Goal: Task Accomplishment & Management: Manage account settings

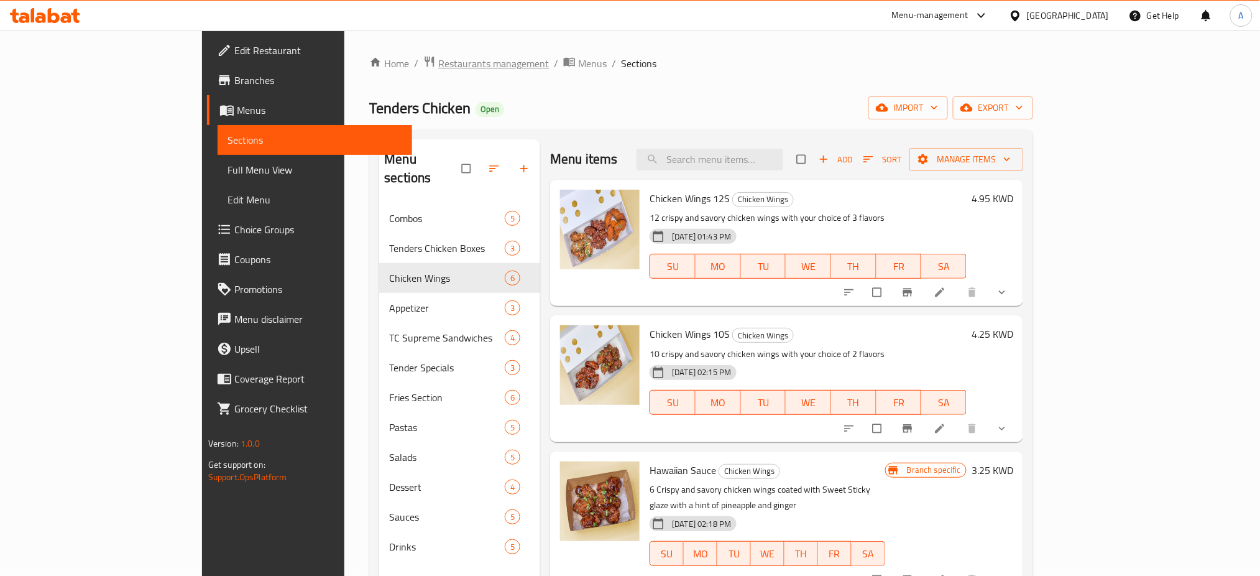
click at [438, 63] on span "Restaurants management" at bounding box center [493, 63] width 111 height 15
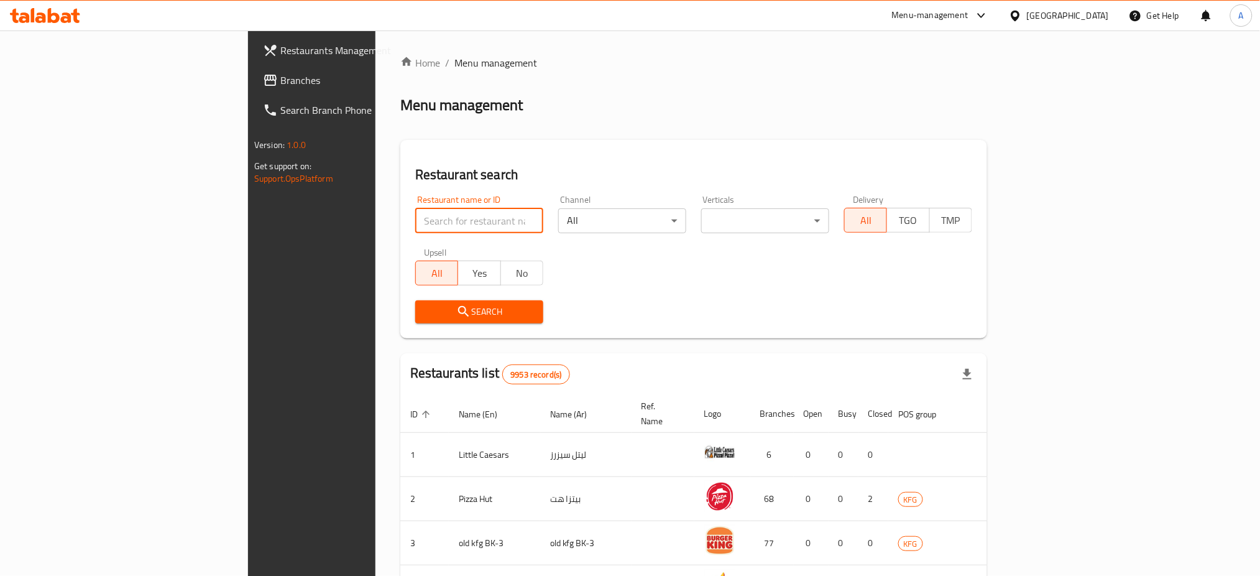
click at [415, 222] on input "search" at bounding box center [479, 220] width 128 height 25
type input "The Sweet Maker"
click at [425, 313] on span "Search" at bounding box center [479, 312] width 108 height 16
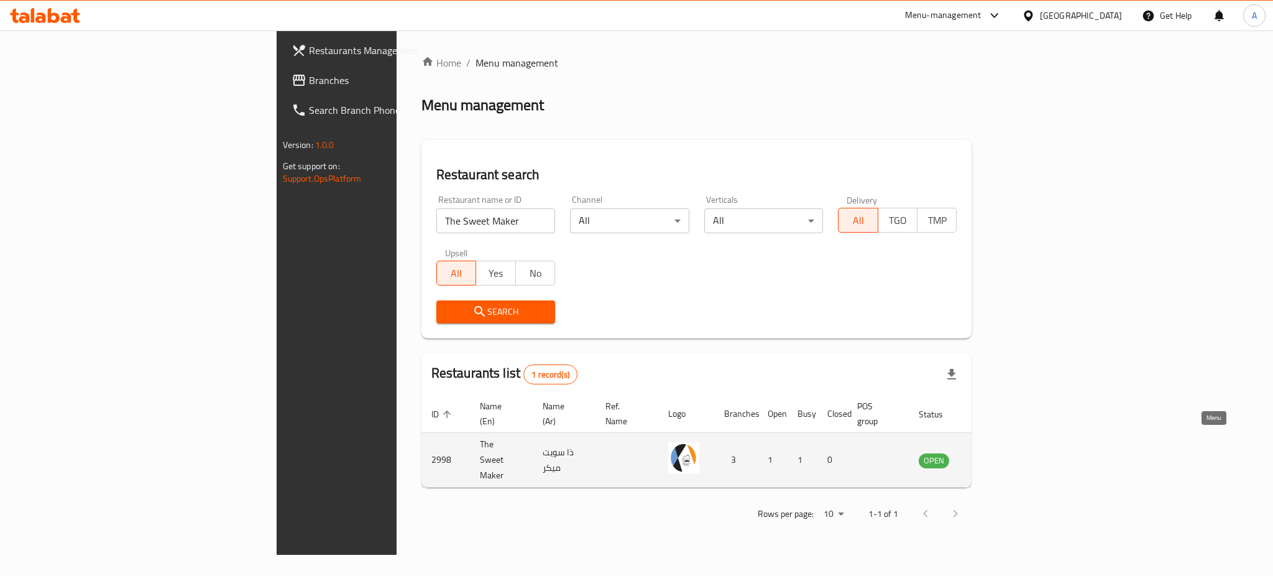
click at [1007, 453] on link "enhanced table" at bounding box center [995, 460] width 23 height 15
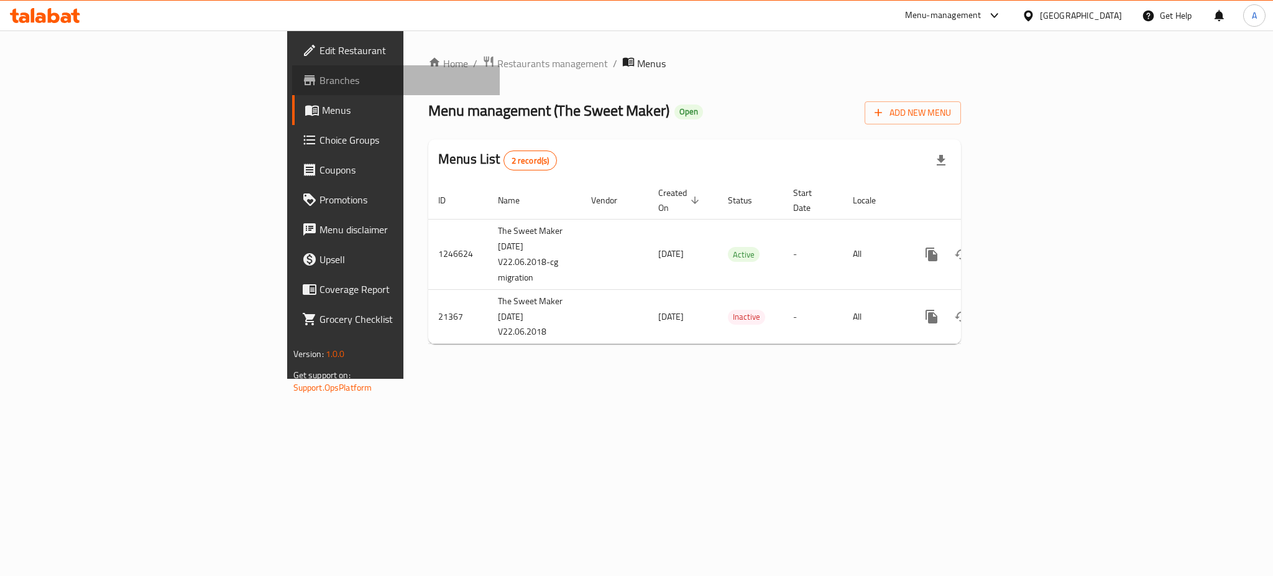
click at [320, 82] on span "Branches" at bounding box center [405, 80] width 170 height 15
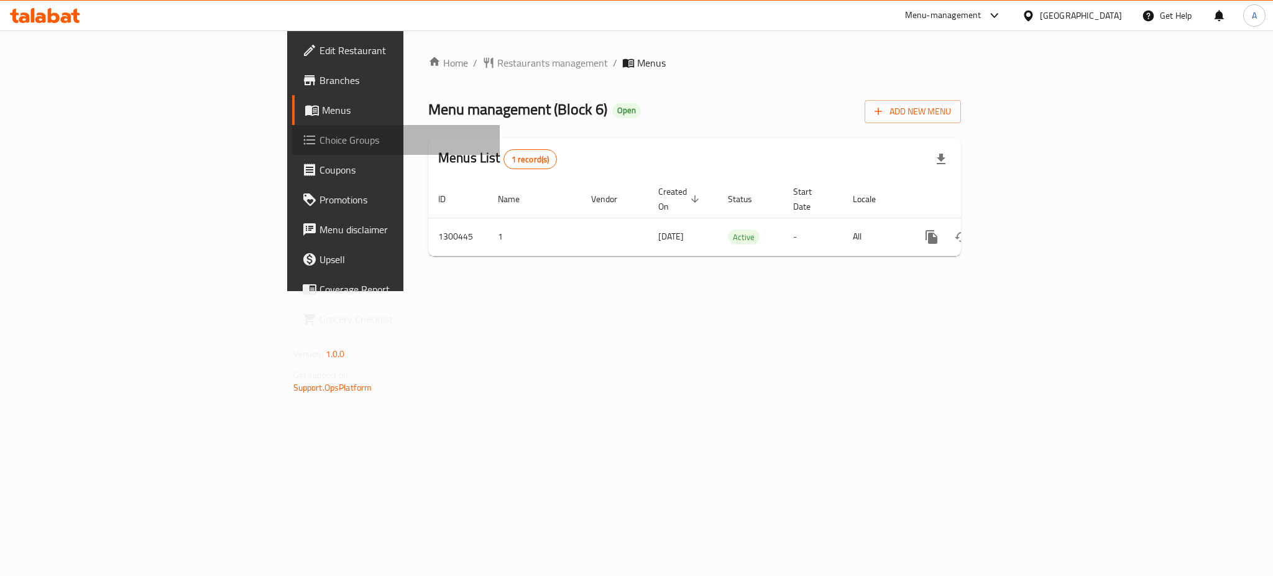
click at [320, 142] on span "Choice Groups" at bounding box center [405, 139] width 170 height 15
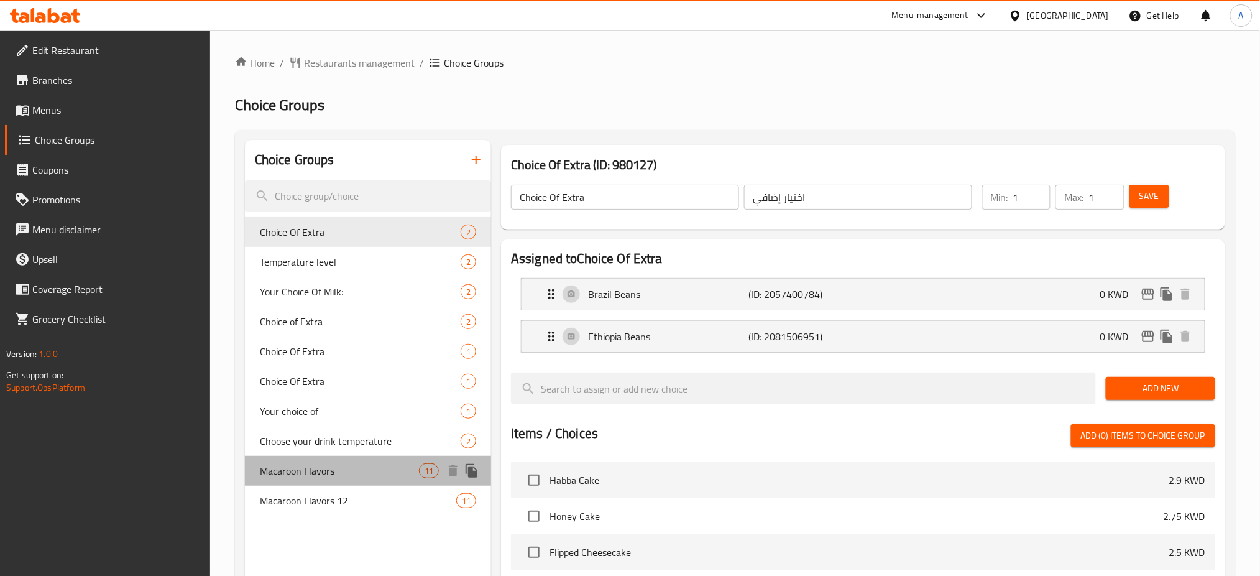
click at [351, 466] on span "Macaroon Flavors" at bounding box center [339, 470] width 159 height 15
type input "Macaroon Flavors"
type input "نكهات الماكرون"
type input "6"
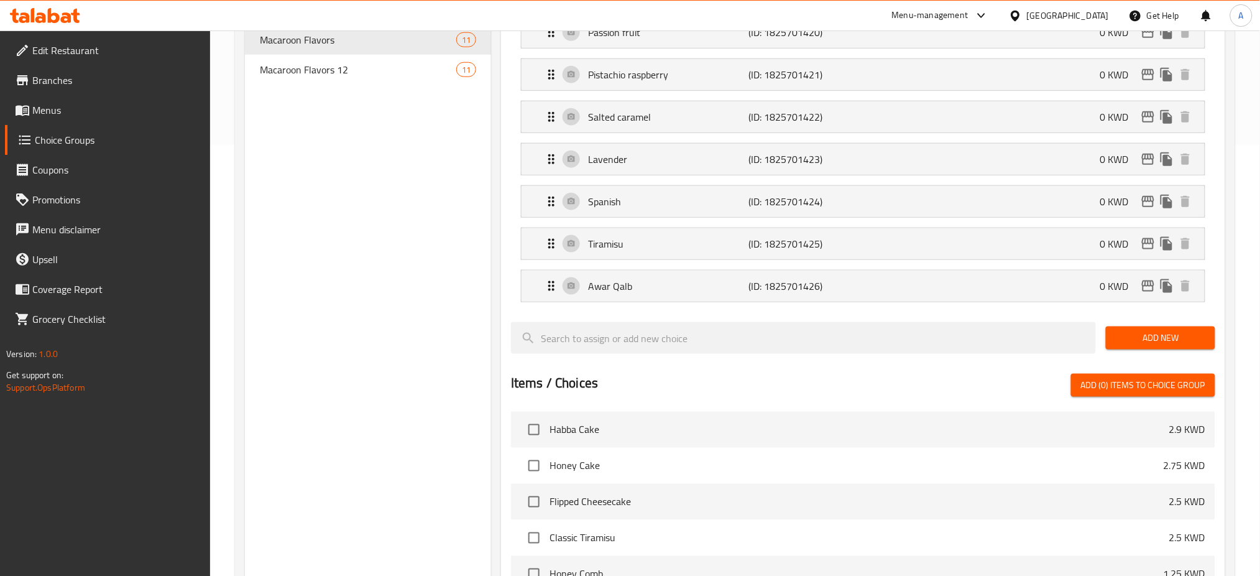
scroll to position [432, 0]
click at [1180, 338] on span "Add New" at bounding box center [1160, 338] width 89 height 16
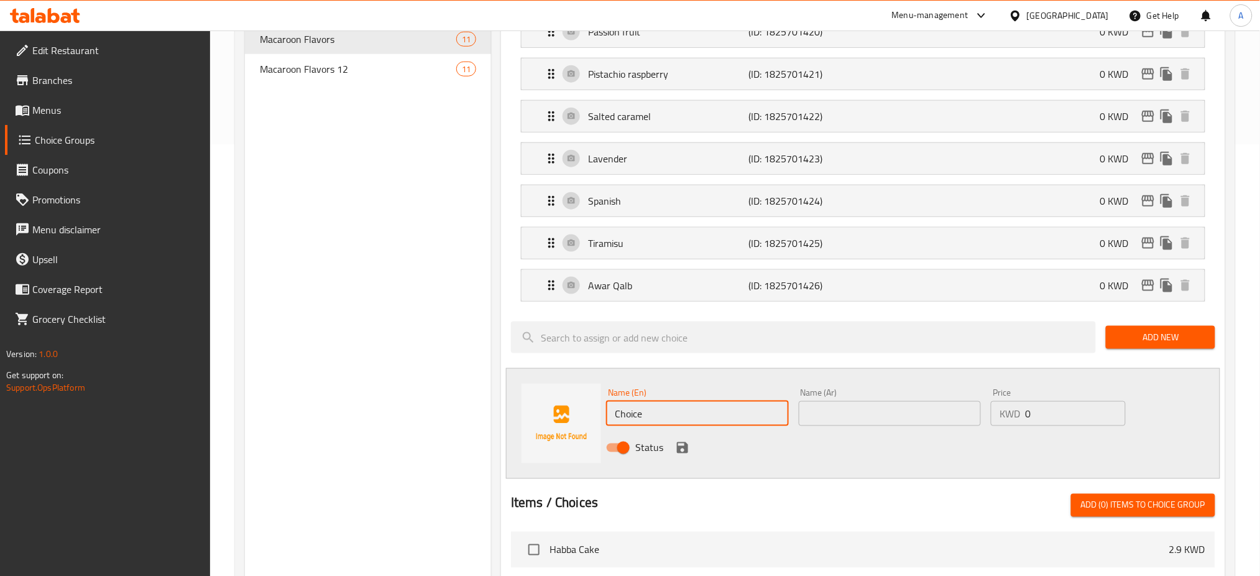
drag, startPoint x: 731, startPoint y: 410, endPoint x: 545, endPoint y: 474, distance: 197.0
drag, startPoint x: 545, startPoint y: 474, endPoint x: 902, endPoint y: 419, distance: 361.1
click at [902, 419] on input "text" at bounding box center [890, 413] width 183 height 25
drag, startPoint x: 701, startPoint y: 413, endPoint x: 587, endPoint y: 410, distance: 114.4
click at [587, 410] on div "Name (En) Choice Name (En) Name (Ar) Name (Ar) Price KWD 0 Price Status" at bounding box center [863, 423] width 714 height 111
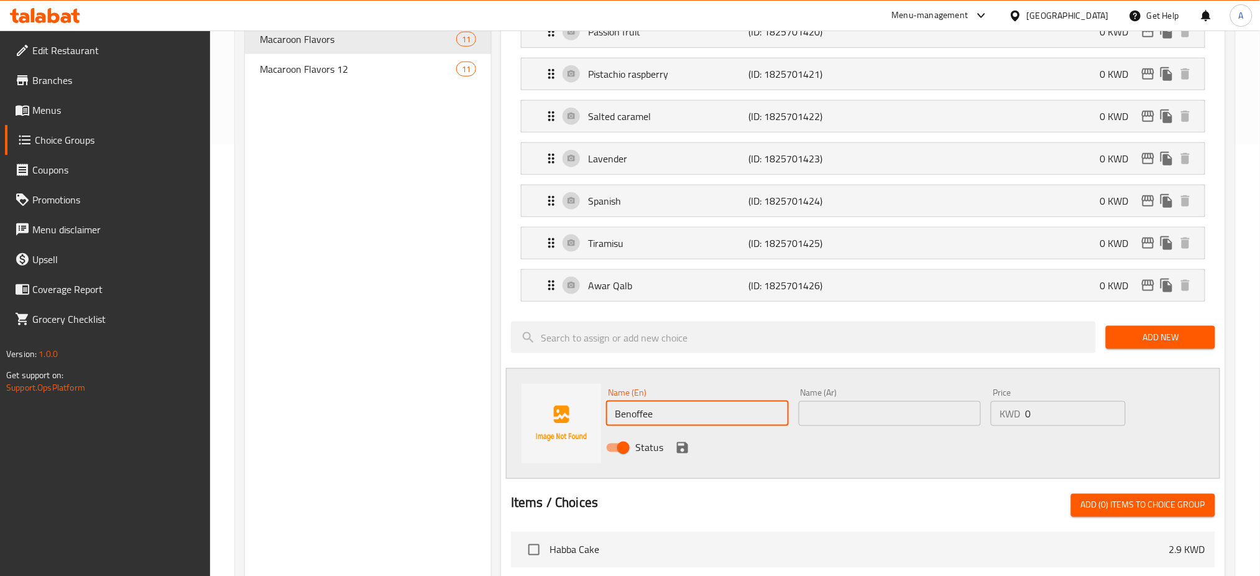
type input "Benoffee"
click at [863, 411] on input "text" at bounding box center [890, 413] width 183 height 25
drag, startPoint x: 857, startPoint y: 412, endPoint x: 790, endPoint y: 424, distance: 68.8
click at [790, 424] on div "Name (En) Benoffee Name (En) Name (Ar) بنوفي Name (Ar) Price KWD 0 Price Status" at bounding box center [890, 423] width 578 height 81
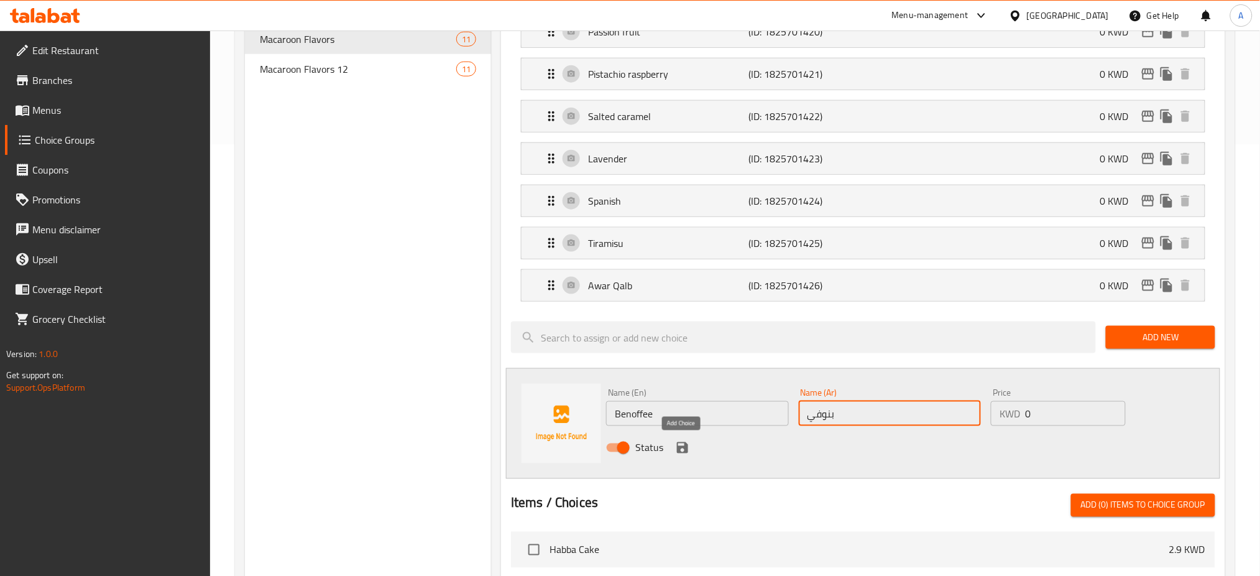
type input "بنوفي"
click at [675, 446] on icon "save" at bounding box center [682, 447] width 15 height 15
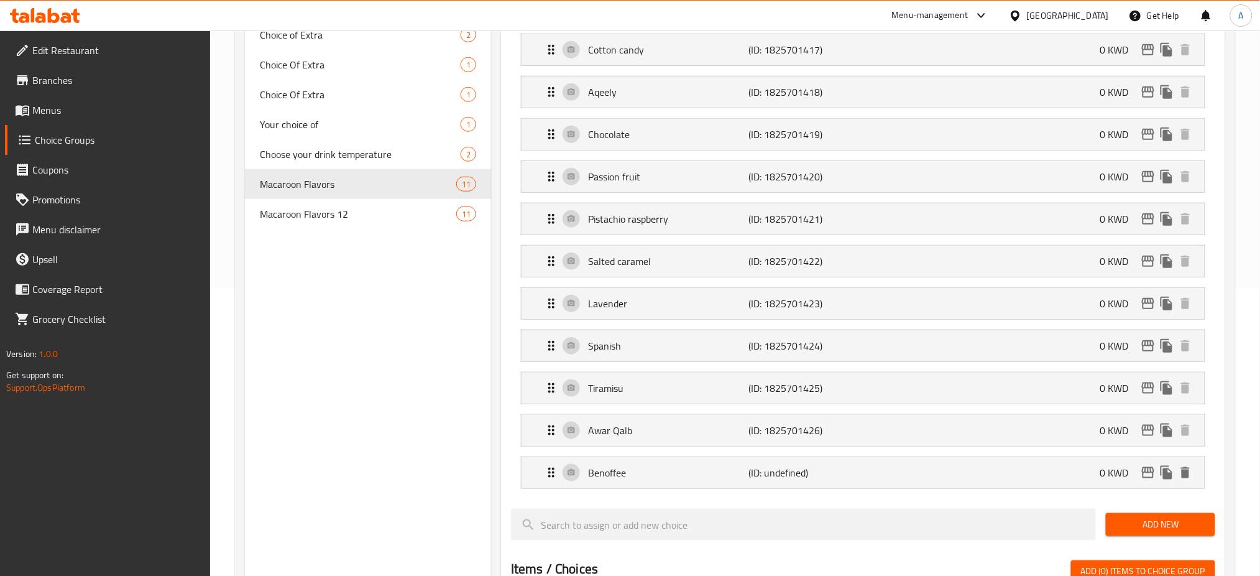
scroll to position [277, 0]
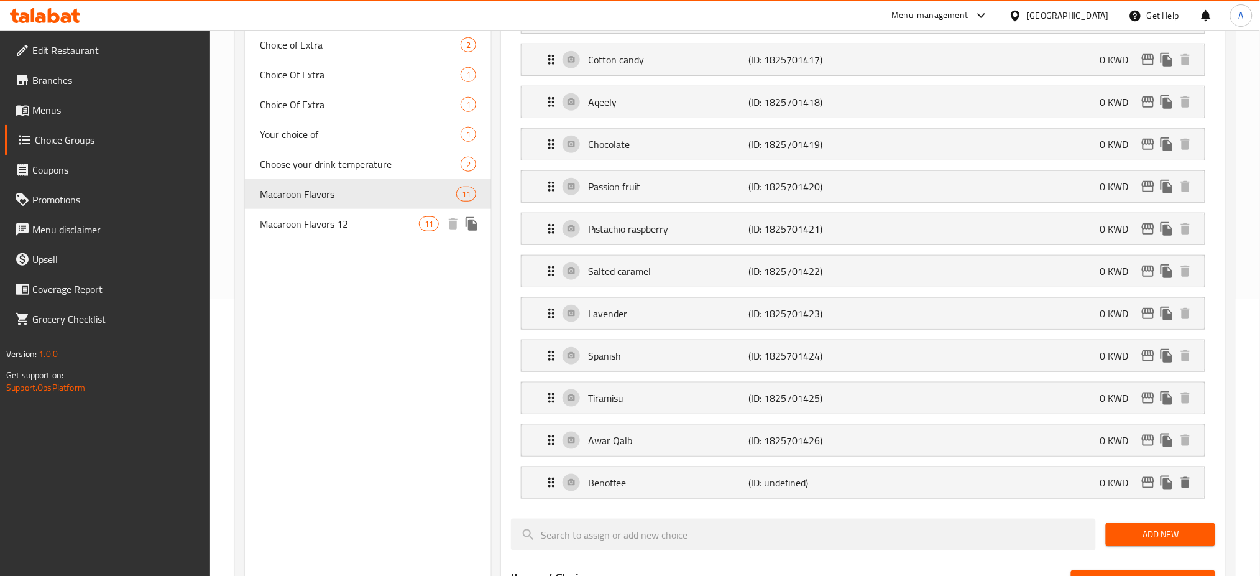
click at [385, 221] on span "Macaroon Flavors 12" at bounding box center [339, 223] width 159 height 15
type input "Macaroon Flavors 12"
type input "نكهات الماكرون 12"
type input "11"
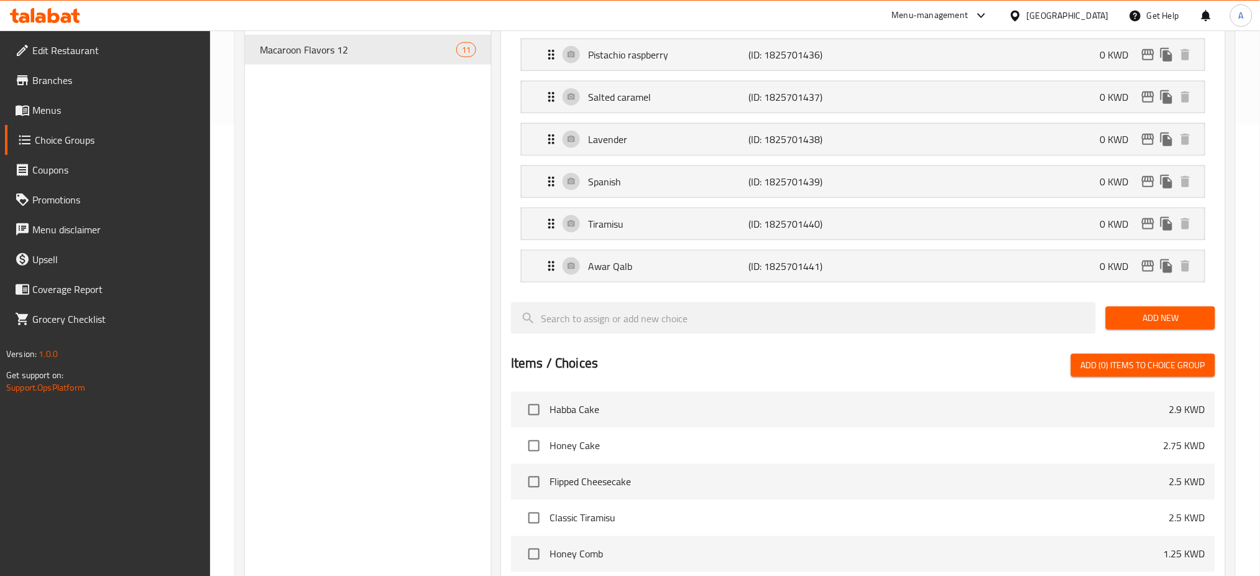
scroll to position [451, 0]
click at [1158, 315] on span "Add New" at bounding box center [1160, 318] width 89 height 16
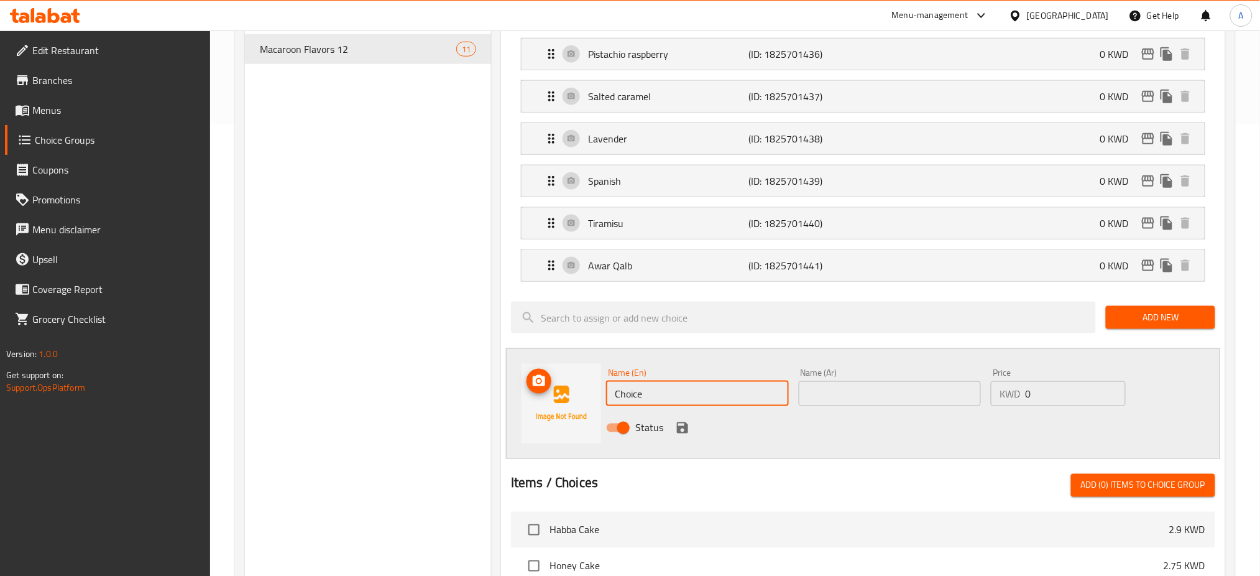
drag, startPoint x: 677, startPoint y: 399, endPoint x: 544, endPoint y: 392, distance: 133.3
click at [544, 392] on div "Name (En) Choice Name (En) Name (Ar) Name (Ar) Price KWD 0 Price Status" at bounding box center [863, 403] width 714 height 111
click at [897, 385] on input "text" at bounding box center [890, 393] width 183 height 25
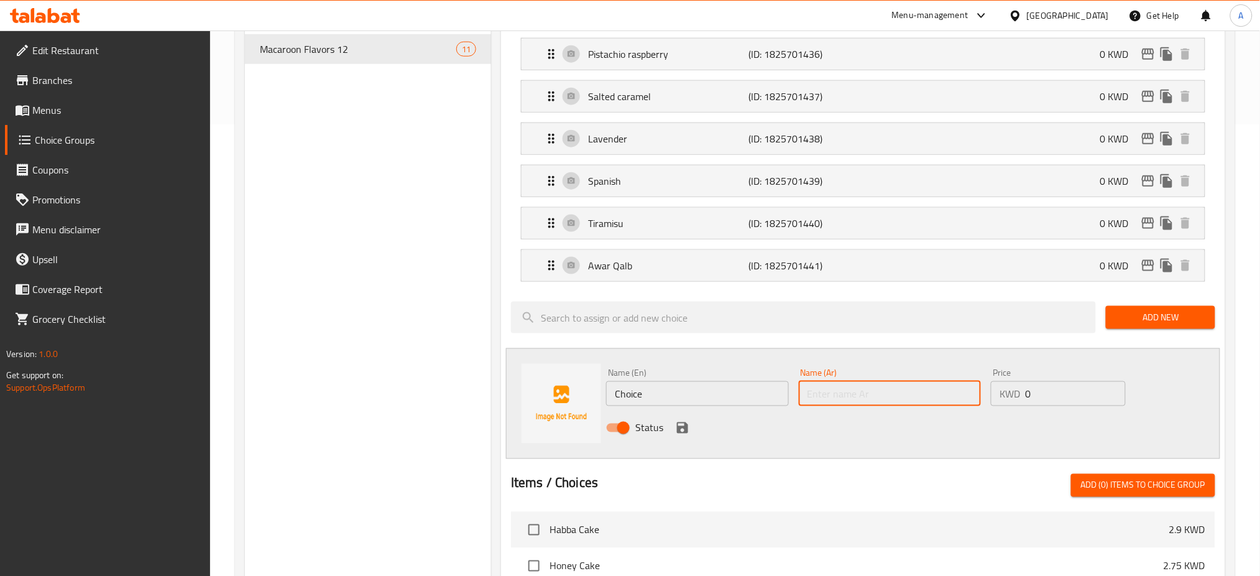
paste input "بنوفي"
type input "بنوفي"
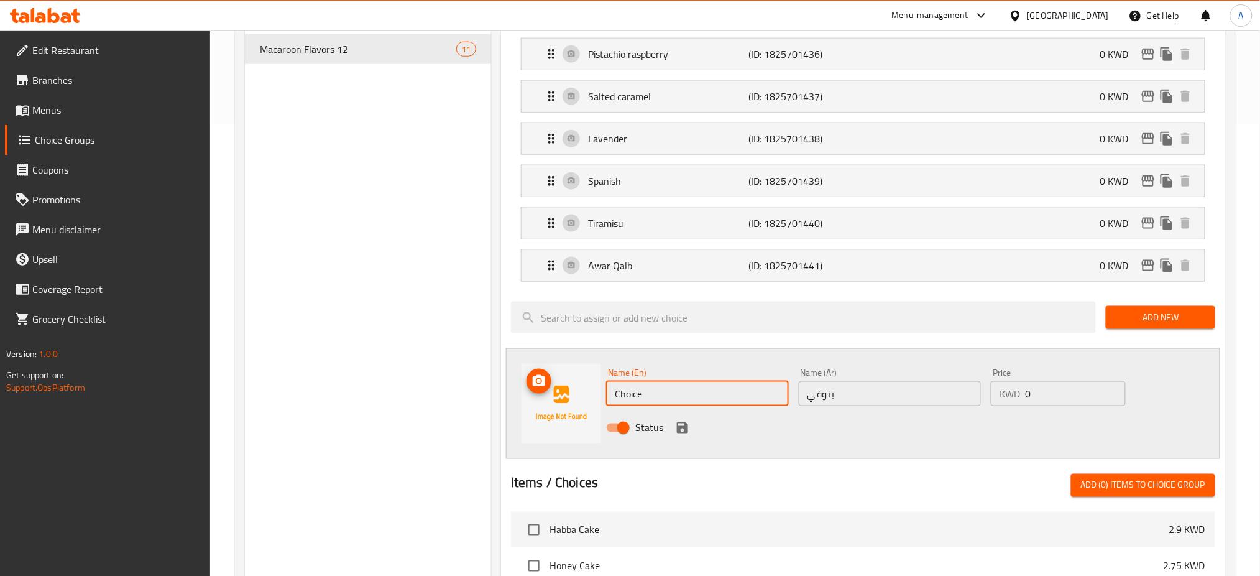
drag, startPoint x: 713, startPoint y: 395, endPoint x: 593, endPoint y: 399, distance: 120.1
click at [593, 399] on div "Name (En) Choice Name (En) Name (Ar) بنوفي Name (Ar) Price KWD 0 Price Status" at bounding box center [863, 403] width 714 height 111
type input "ل"
type input "Benoffee"
click at [683, 430] on icon "save" at bounding box center [682, 427] width 15 height 15
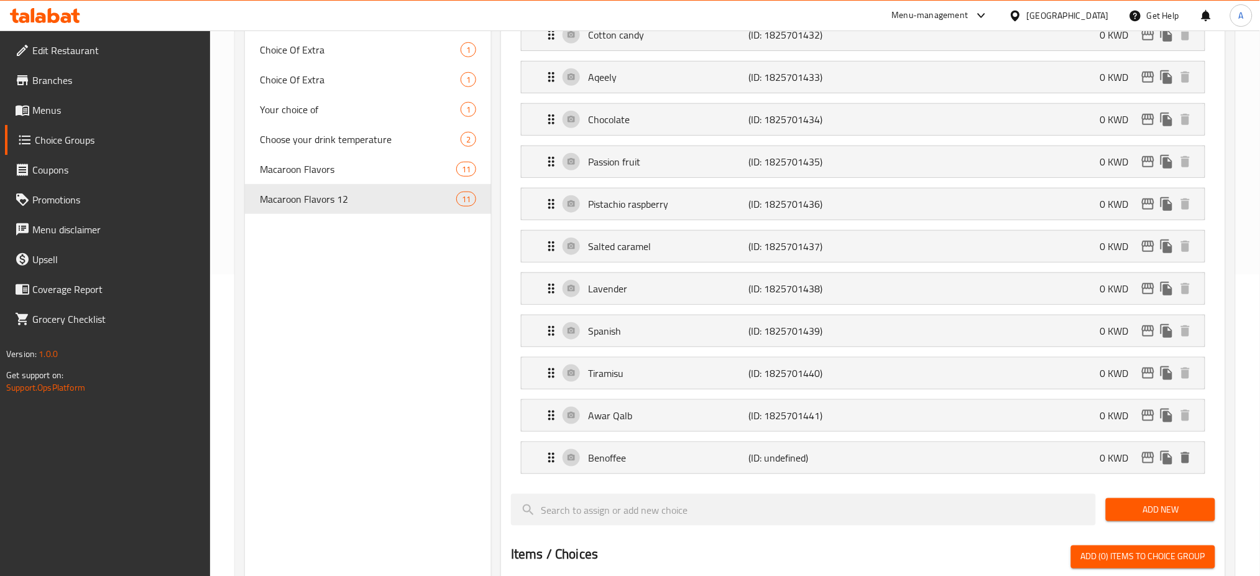
scroll to position [290, 0]
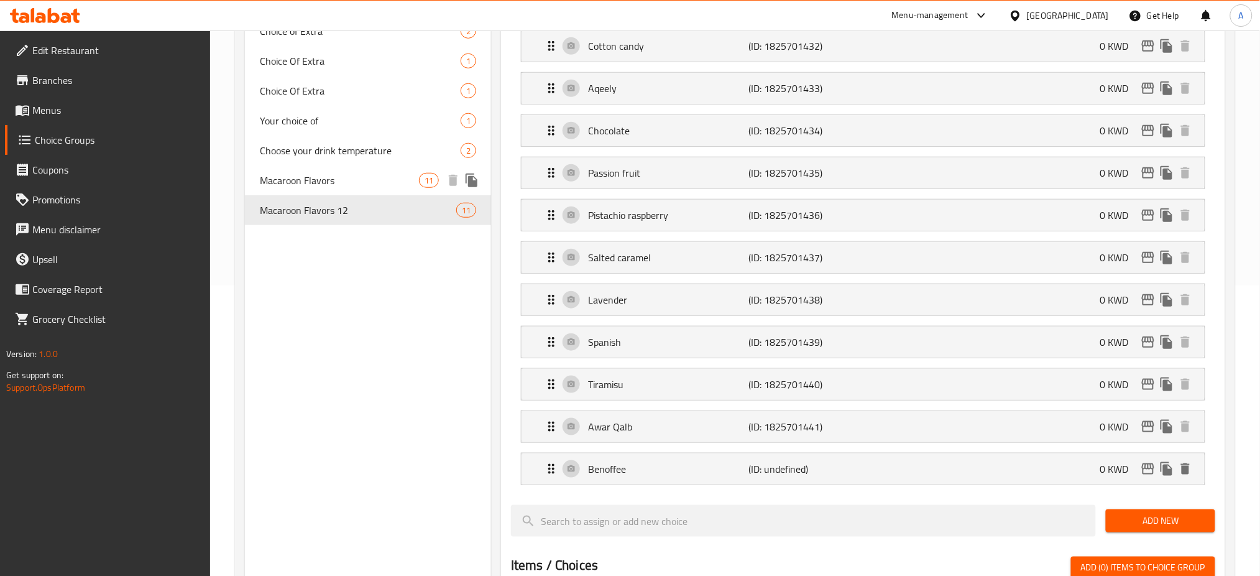
click at [371, 177] on span "Macaroon Flavors" at bounding box center [339, 180] width 159 height 15
type input "Macaroon Flavors"
type input "نكهات الماكرون"
type input "6"
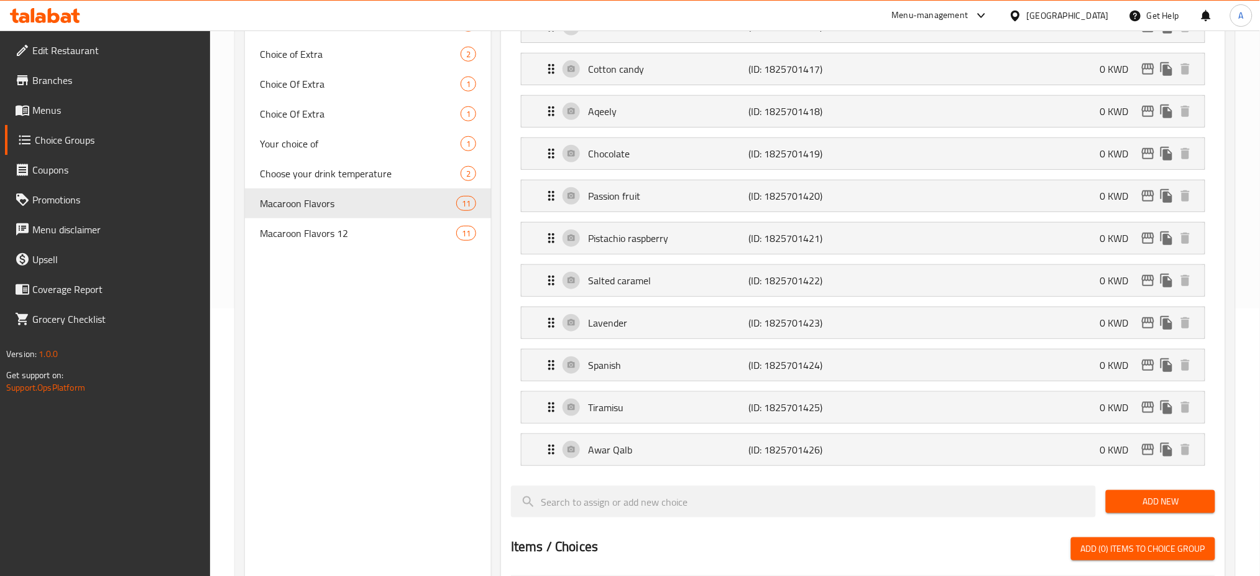
scroll to position [267, 0]
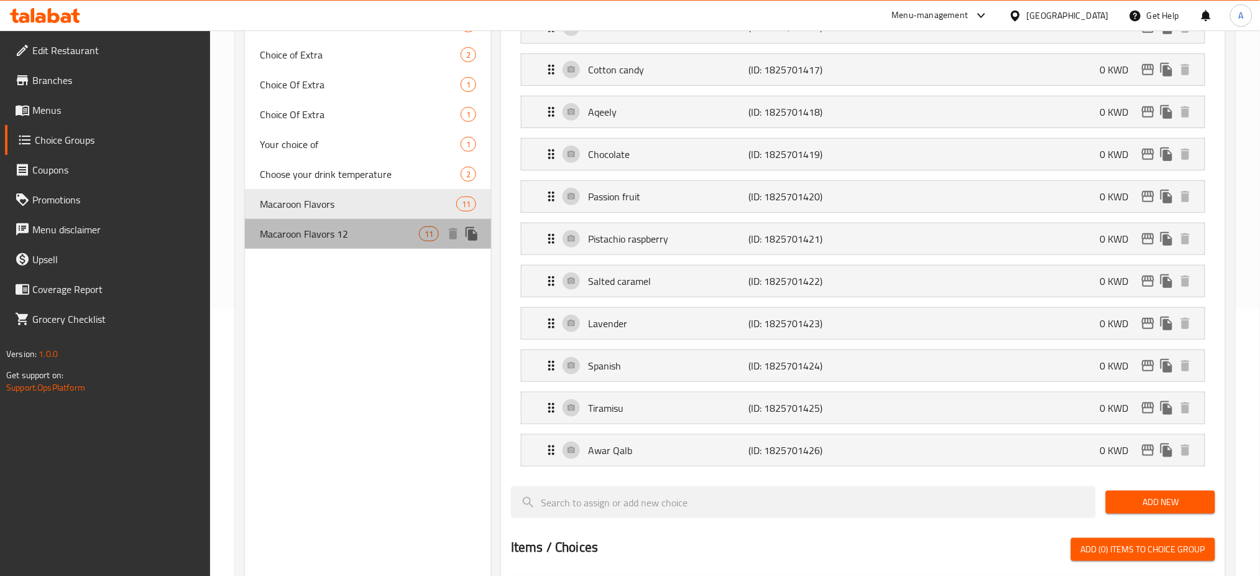
click at [365, 234] on span "Macaroon Flavors 12" at bounding box center [339, 233] width 159 height 15
type input "Macaroon Flavors 12"
type input "نكهات الماكرون 12"
type input "11"
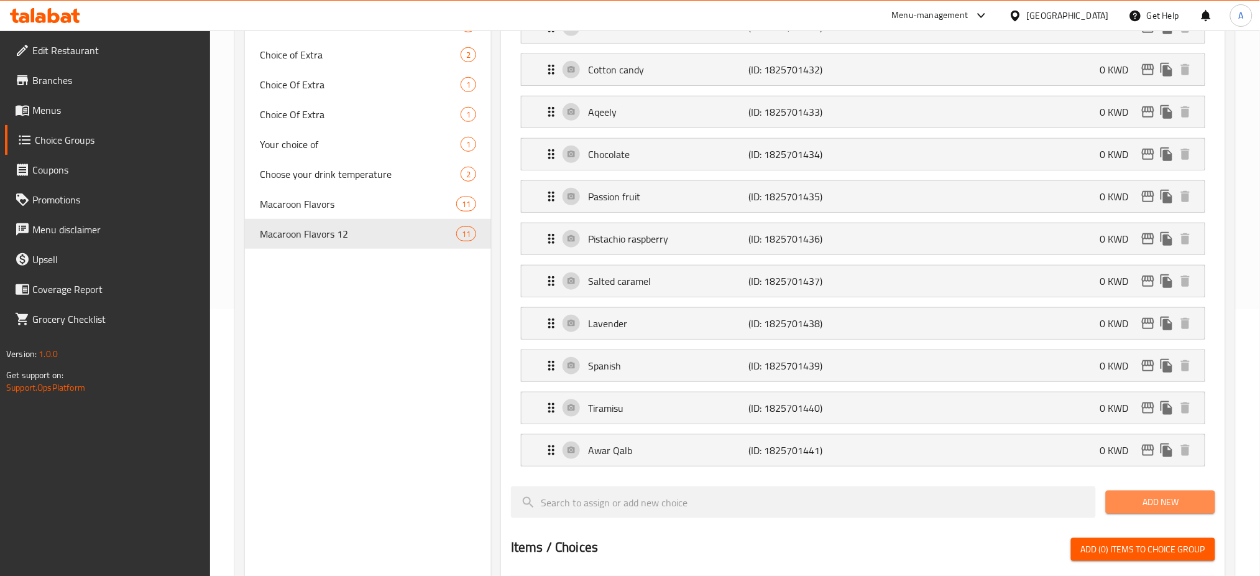
click at [1125, 511] on button "Add New" at bounding box center [1160, 502] width 109 height 23
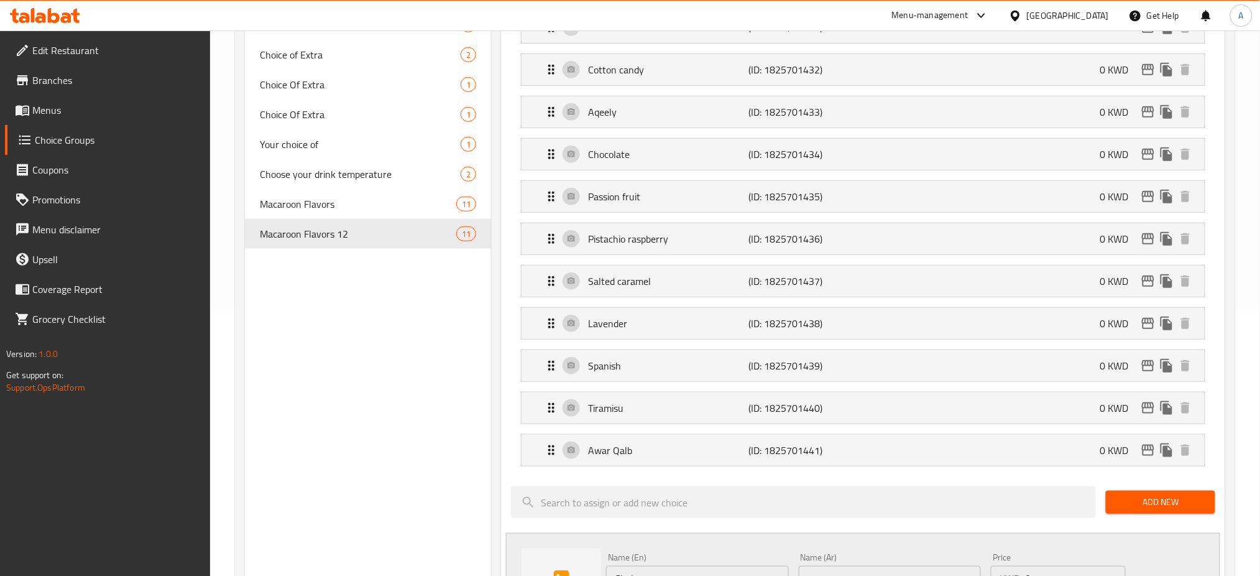
scroll to position [430, 0]
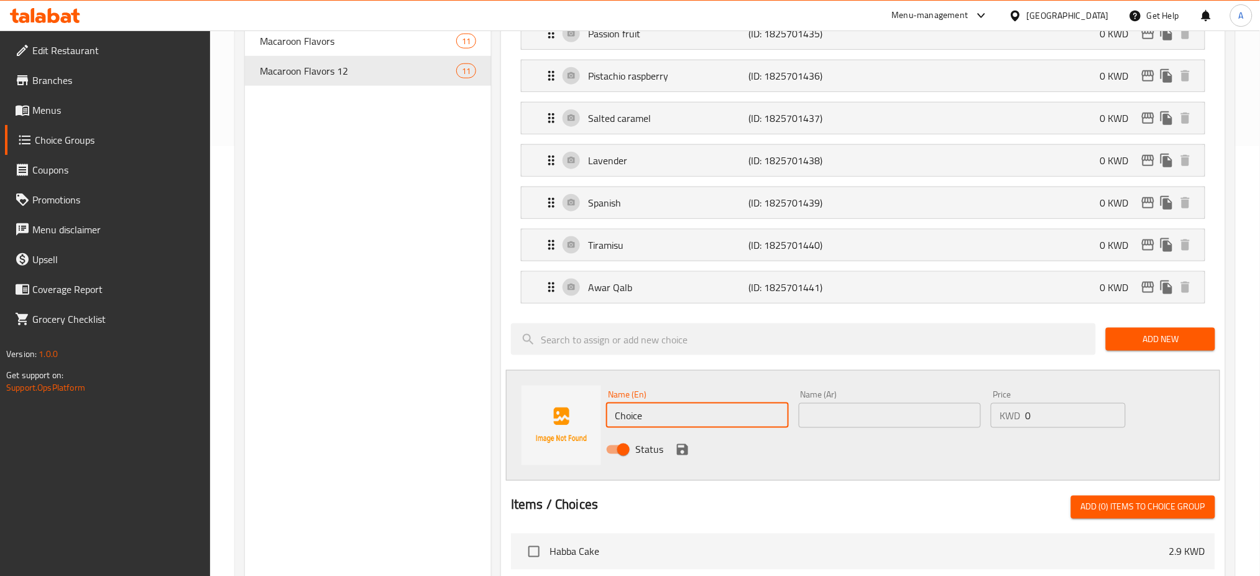
drag, startPoint x: 661, startPoint y: 412, endPoint x: 468, endPoint y: 411, distance: 192.8
click at [468, 411] on div "Choice Groups Choice Of Extra 2 Temperature level 2 Your Choice Of Milk: 2 Choi…" at bounding box center [738, 343] width 986 height 1266
type input "b"
type input "Benoffee"
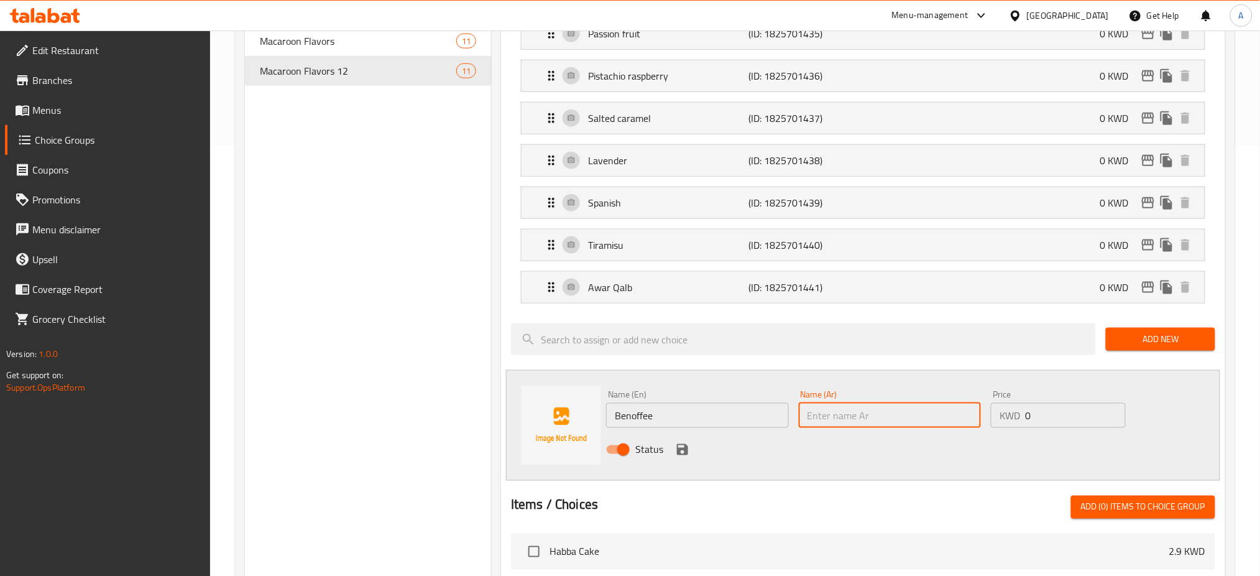
paste input "بنوفي"
type input "بنوفي"
click at [683, 450] on icon "save" at bounding box center [682, 449] width 11 height 11
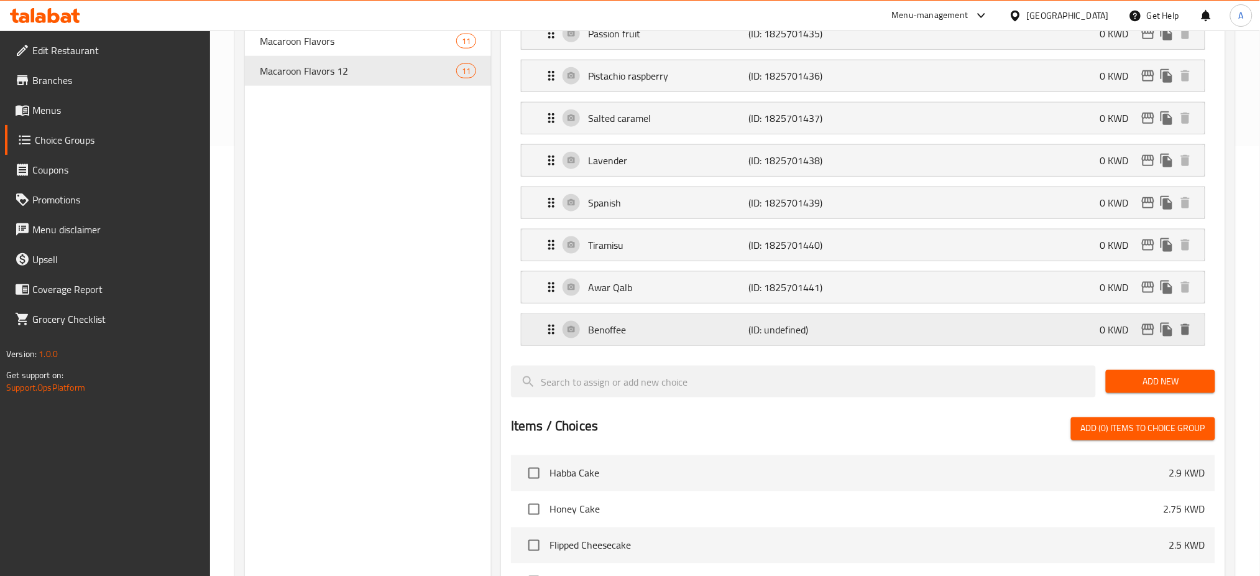
scroll to position [0, 0]
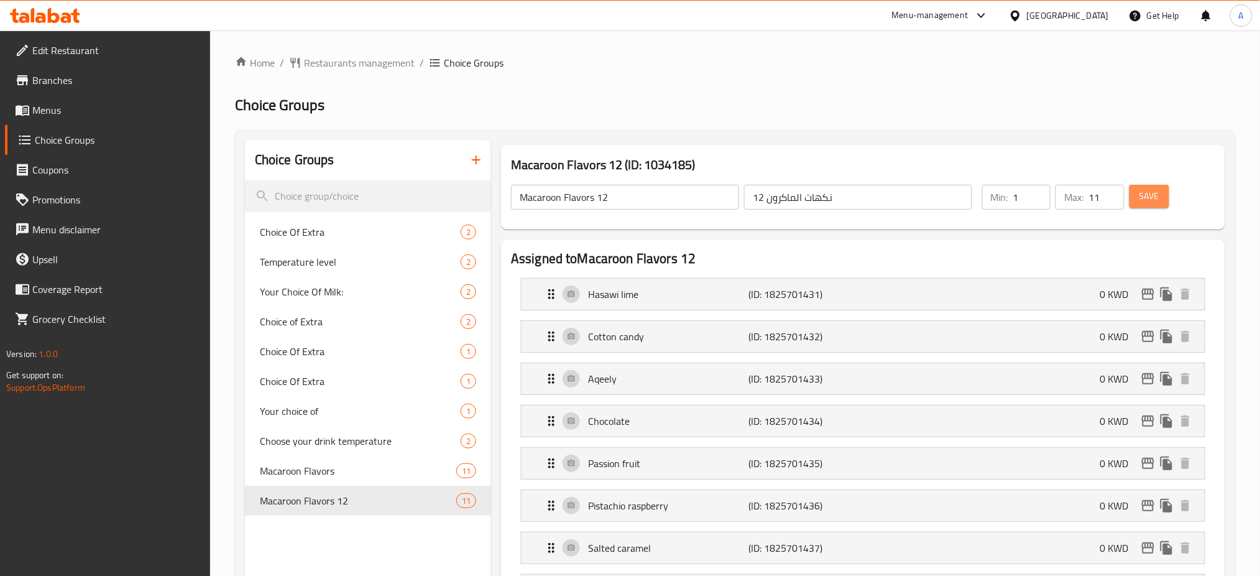
click at [1155, 201] on span "Save" at bounding box center [1150, 196] width 20 height 16
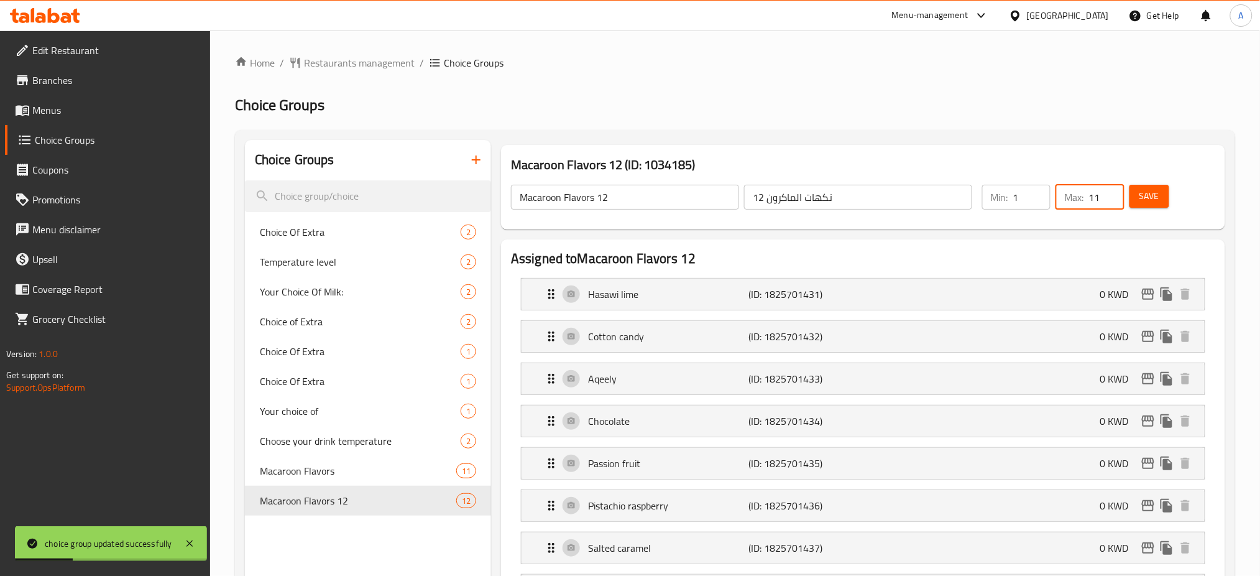
drag, startPoint x: 1100, startPoint y: 198, endPoint x: 1084, endPoint y: 200, distance: 15.6
click at [1084, 200] on div "Max: 11 ​" at bounding box center [1090, 197] width 68 height 25
type input "1"
type input "0"
type input "12"
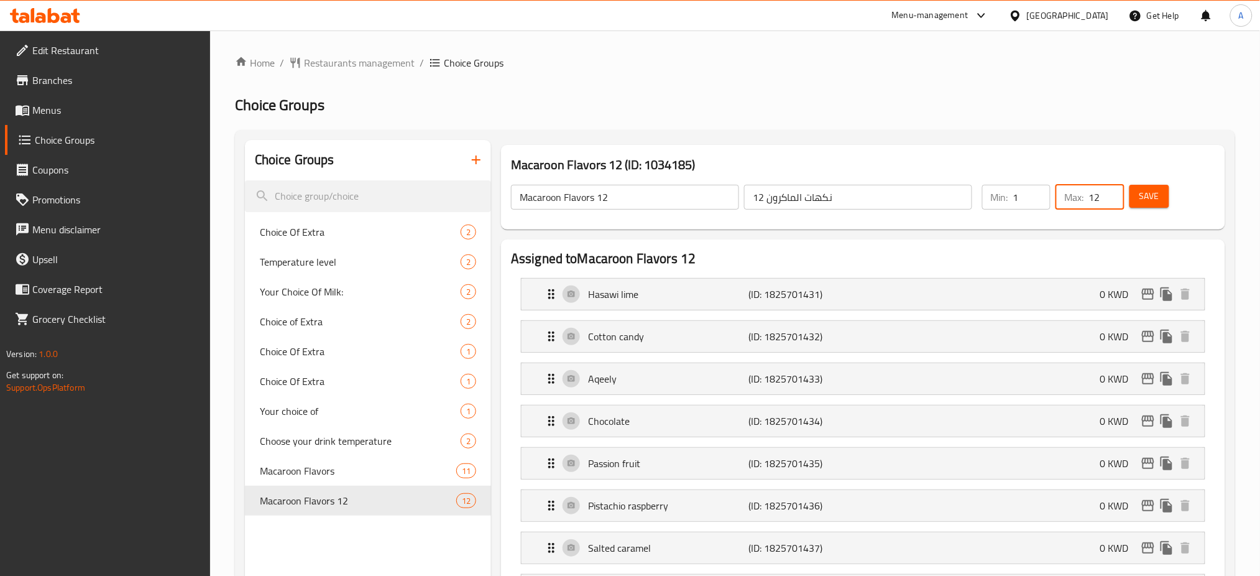
click at [1164, 190] on button "Save" at bounding box center [1150, 196] width 40 height 23
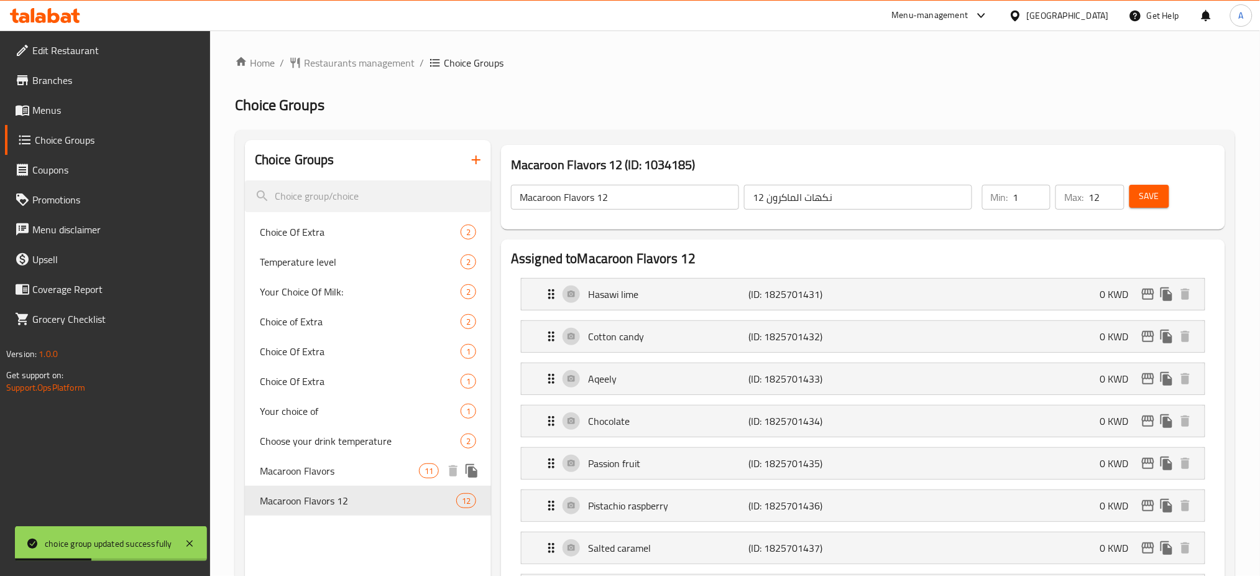
click at [336, 465] on span "Macaroon Flavors" at bounding box center [339, 470] width 159 height 15
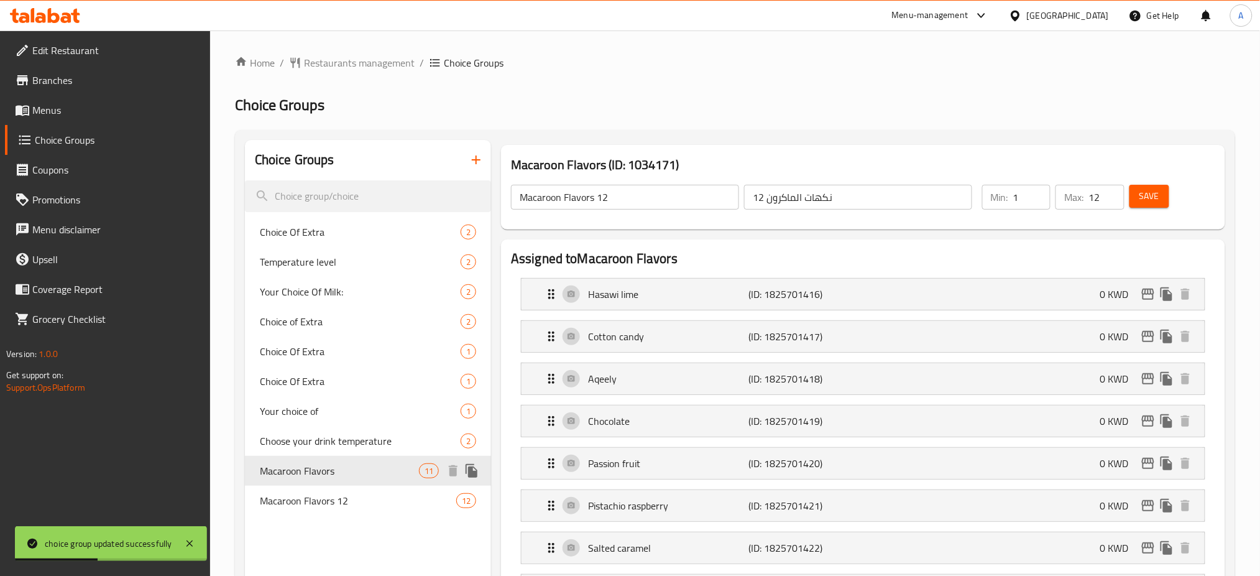
type input "Macaroon Flavors"
type input "نكهات الماكرون"
type input "6"
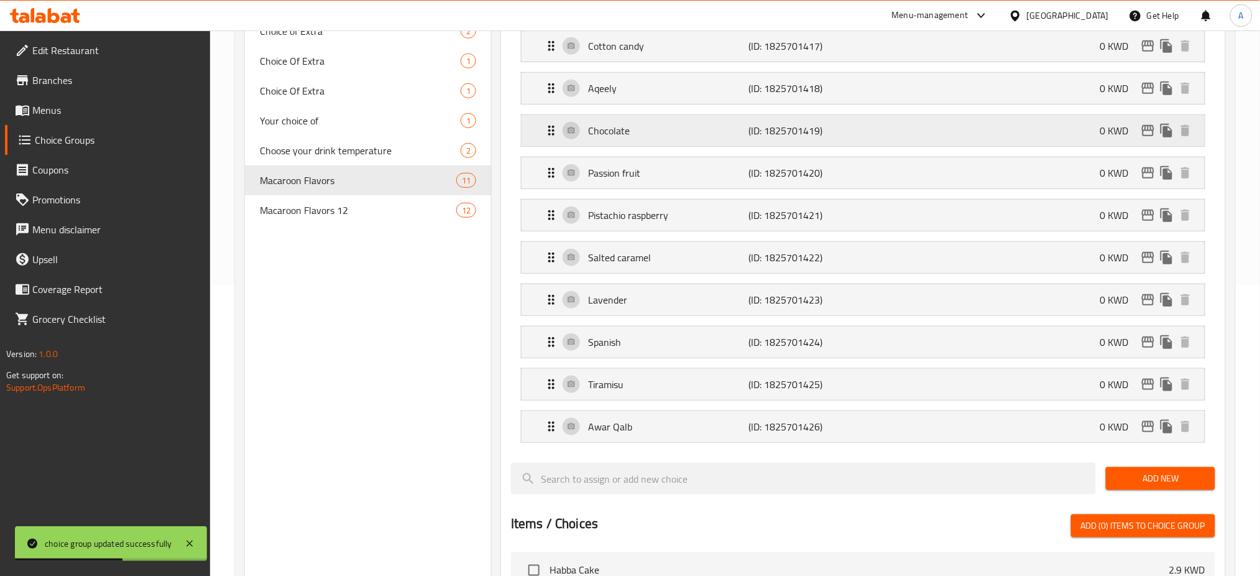
scroll to position [307, 0]
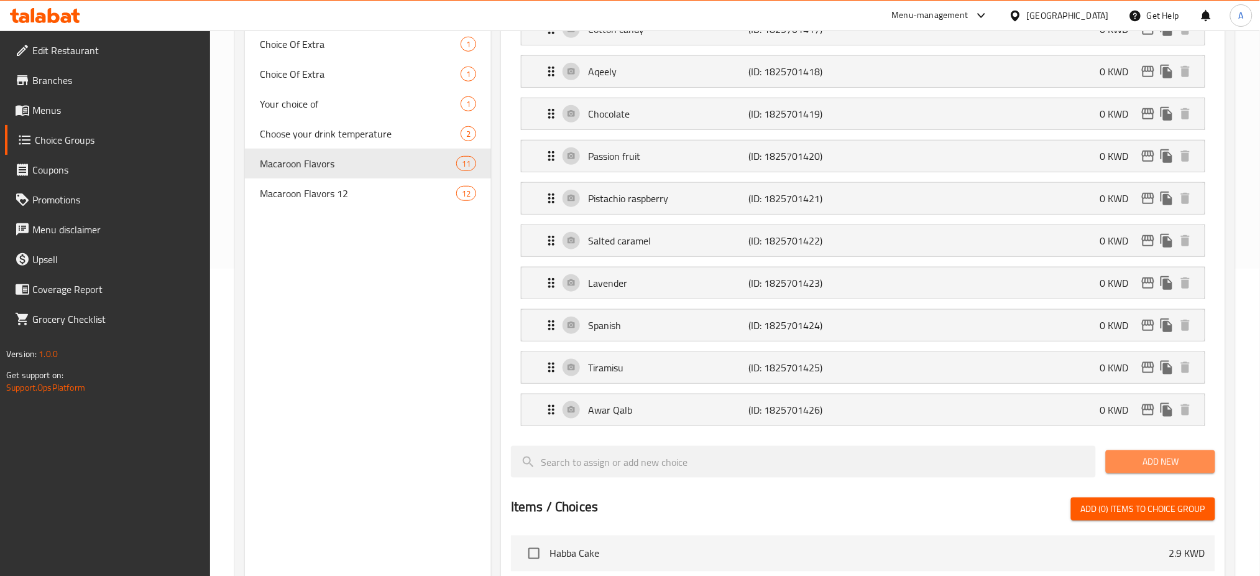
click at [1129, 459] on span "Add New" at bounding box center [1160, 462] width 89 height 16
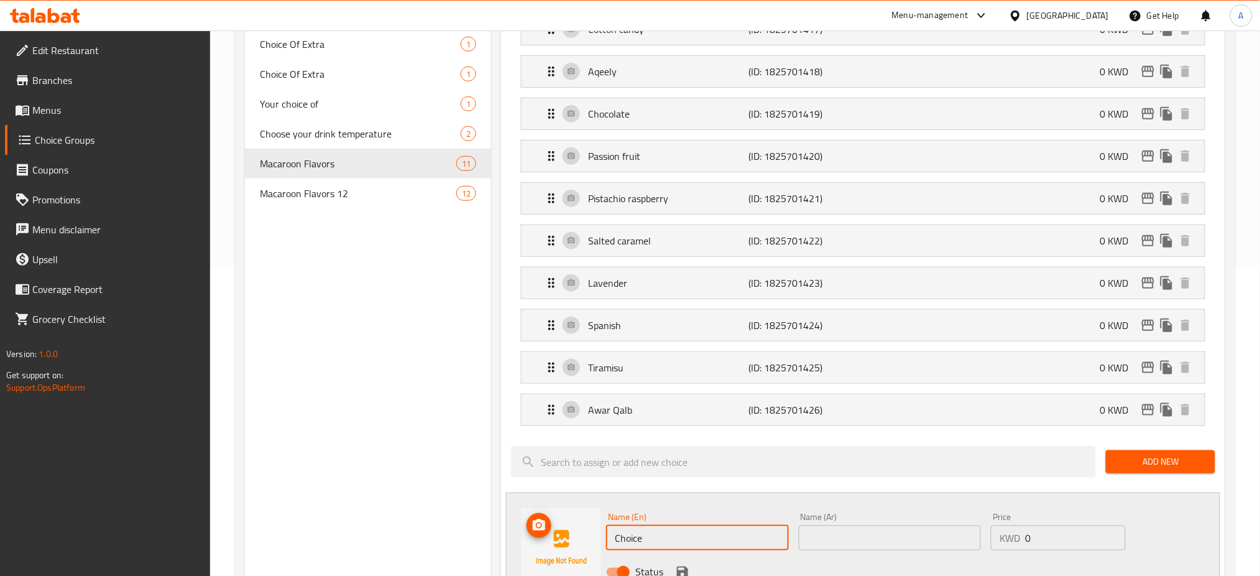
drag, startPoint x: 707, startPoint y: 527, endPoint x: 565, endPoint y: 519, distance: 142.0
click at [565, 519] on div "Name (En) Choice Name (En) Name (Ar) Name (Ar) Price KWD 0 Price Status" at bounding box center [863, 547] width 714 height 111
type input "Benoffee"
click at [839, 537] on input "text" at bounding box center [890, 537] width 183 height 25
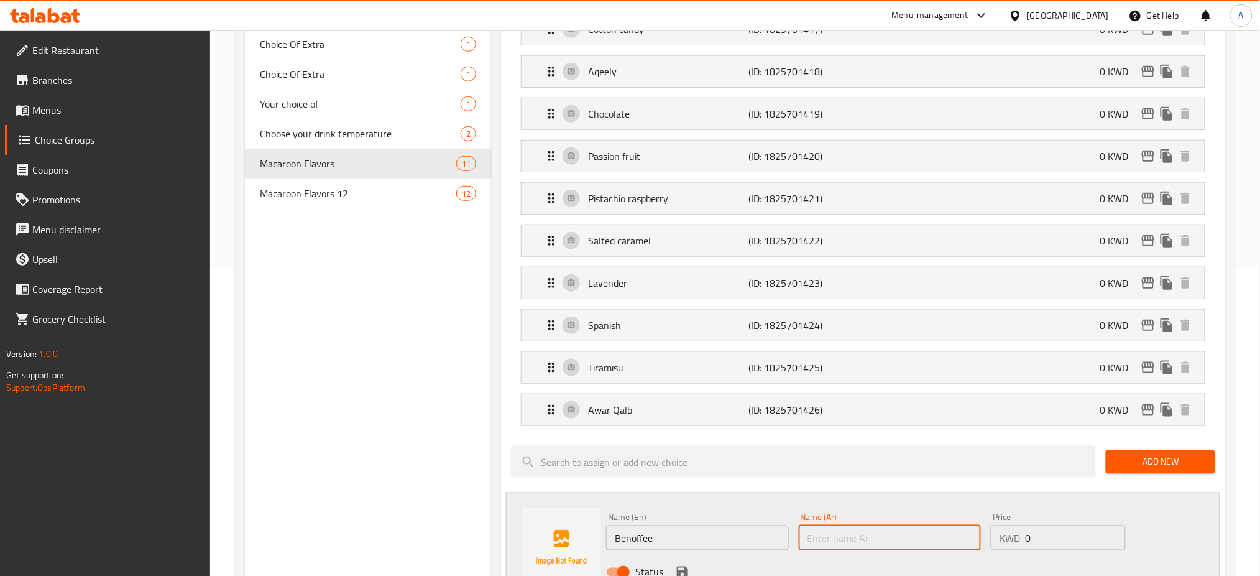
paste input "بنوفي"
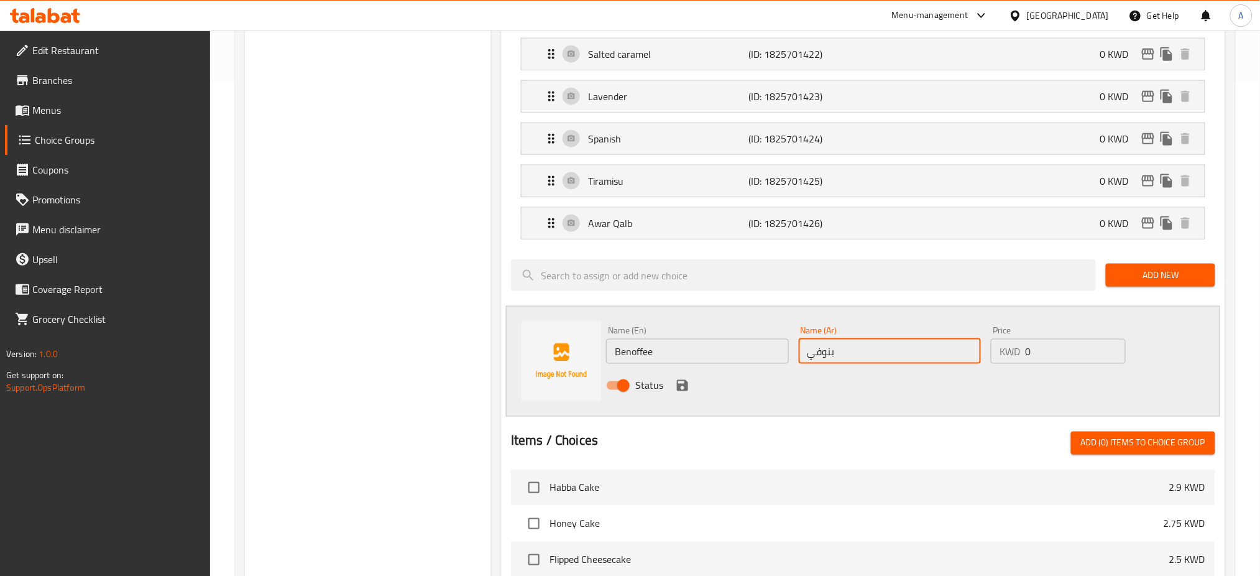
scroll to position [514, 0]
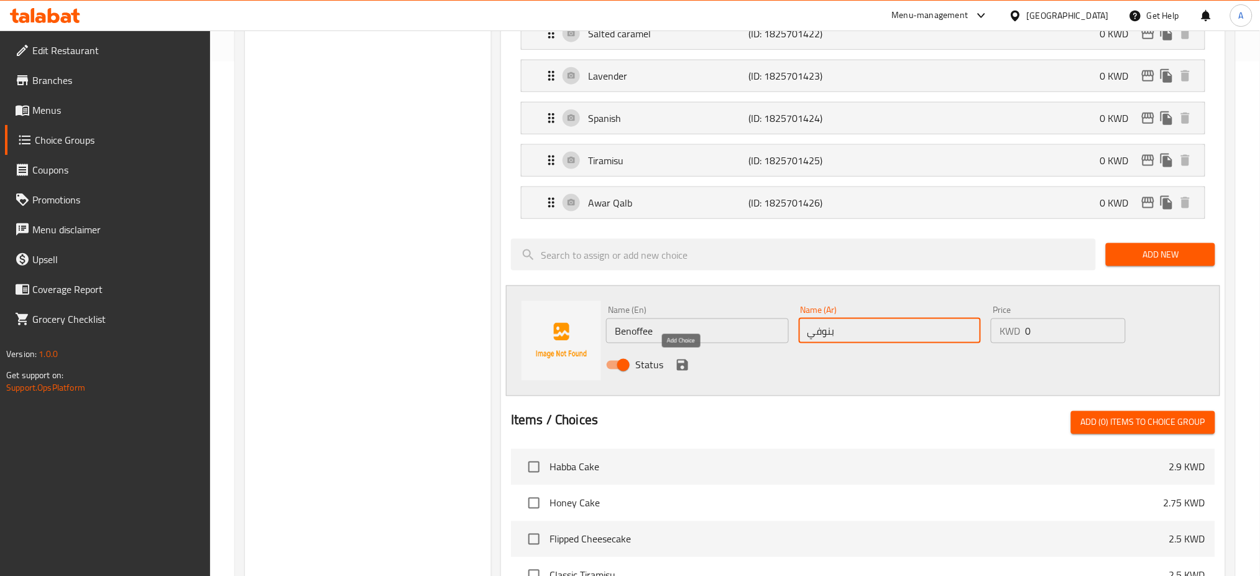
type input "بنوفي"
click at [686, 369] on icon "save" at bounding box center [682, 364] width 11 height 11
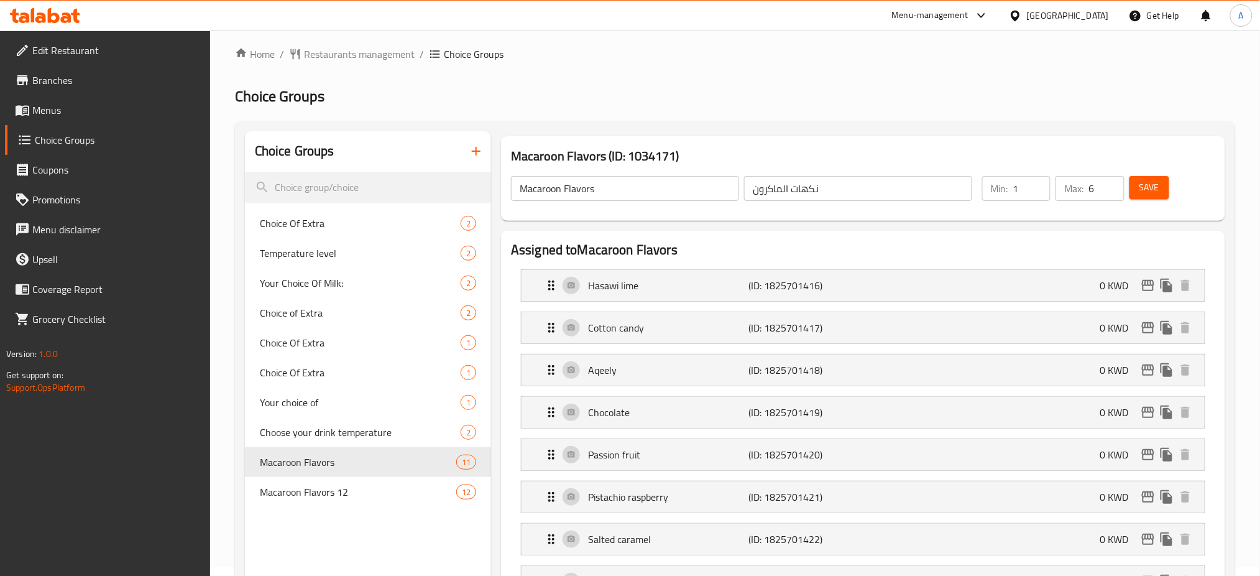
scroll to position [0, 0]
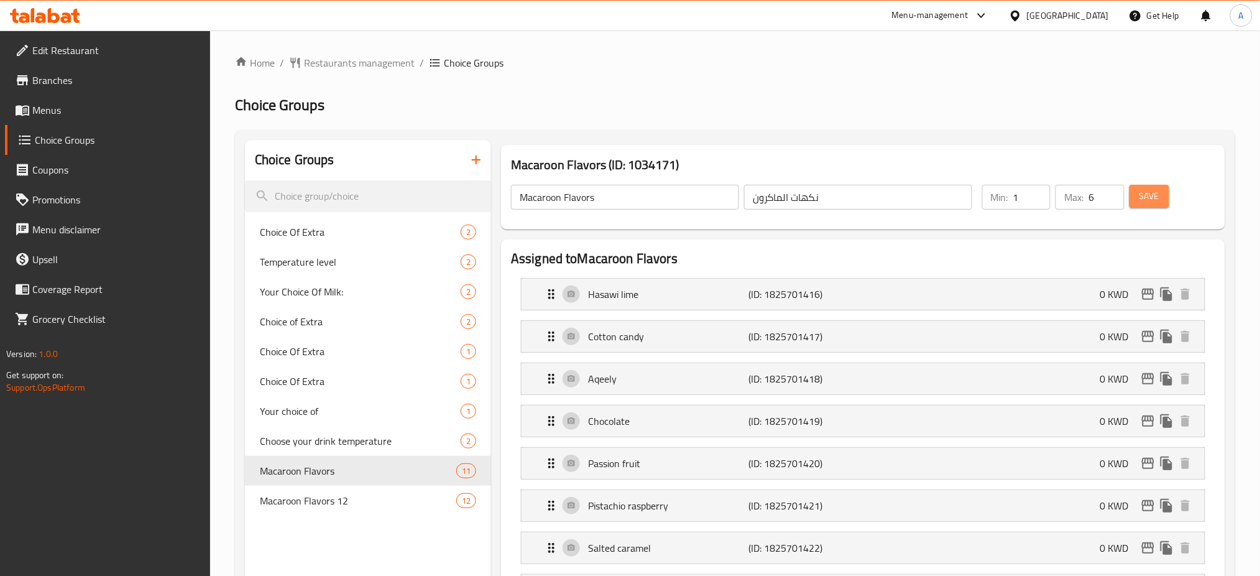
click at [1162, 204] on button "Save" at bounding box center [1150, 196] width 40 height 23
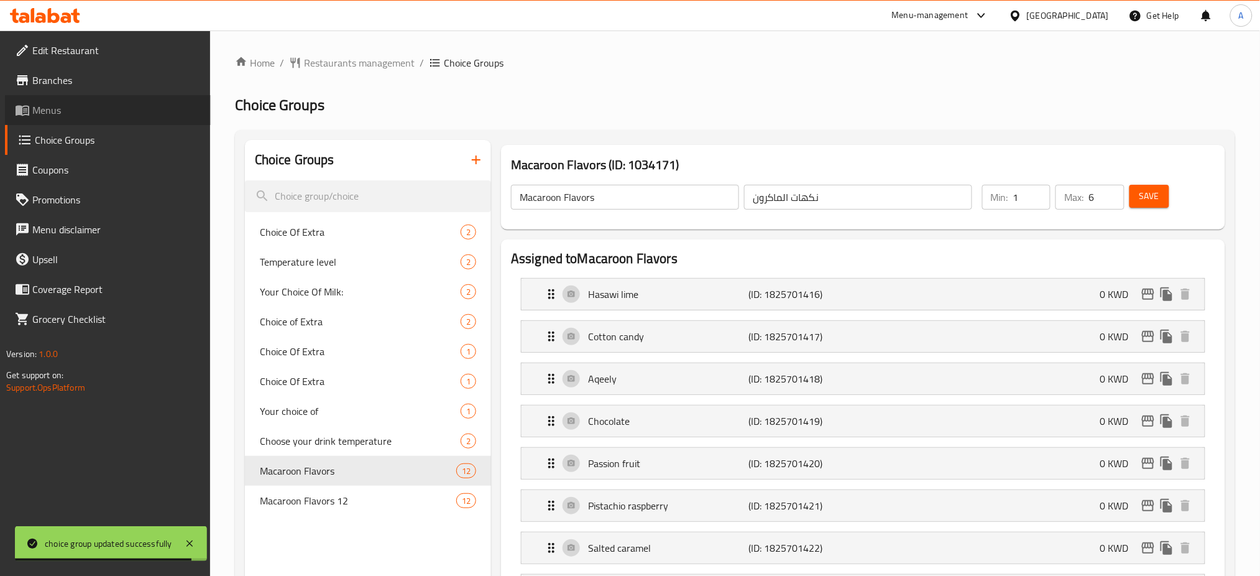
click at [90, 103] on span "Menus" at bounding box center [116, 110] width 169 height 15
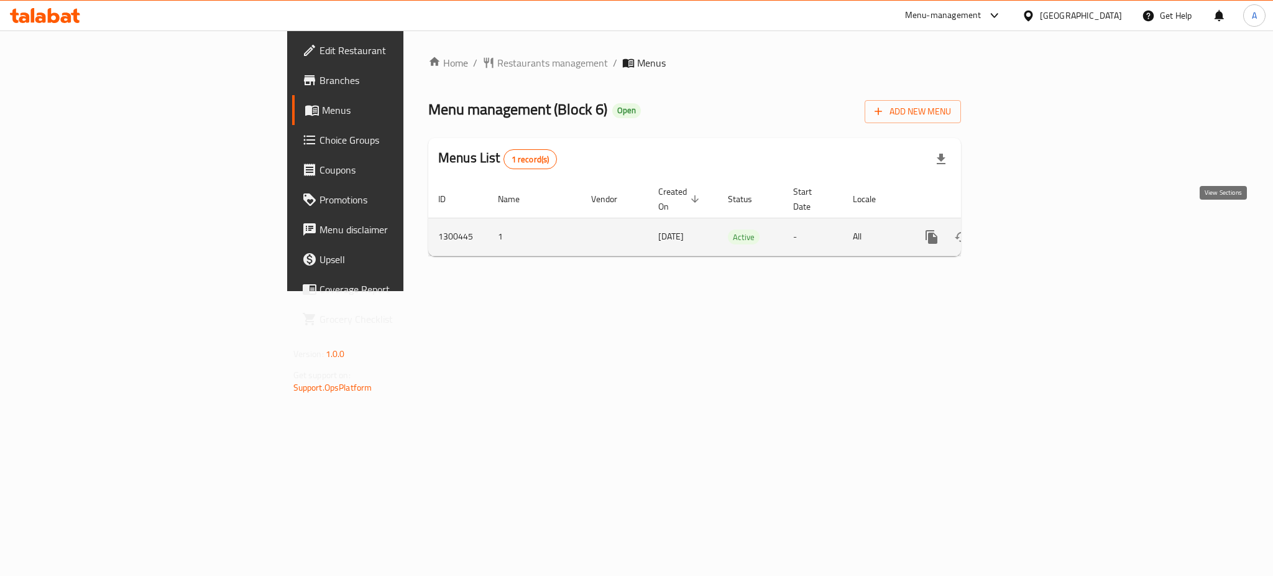
click at [1029, 229] on icon "enhanced table" at bounding box center [1021, 236] width 15 height 15
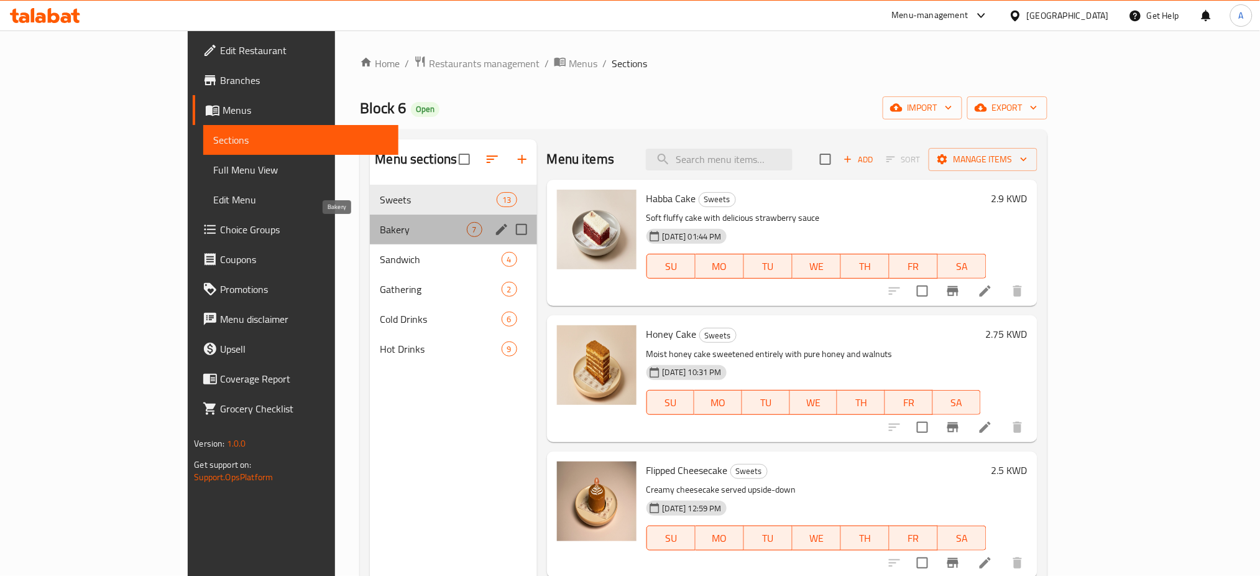
click at [380, 223] on span "Bakery" at bounding box center [423, 229] width 86 height 15
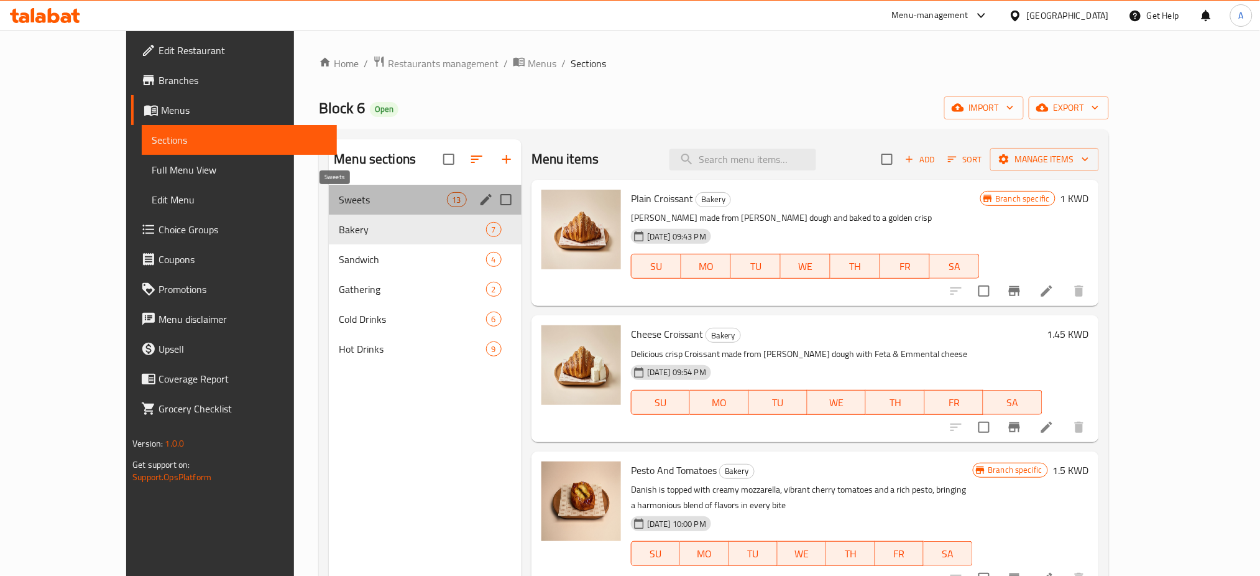
click at [364, 197] on span "Sweets" at bounding box center [393, 199] width 108 height 15
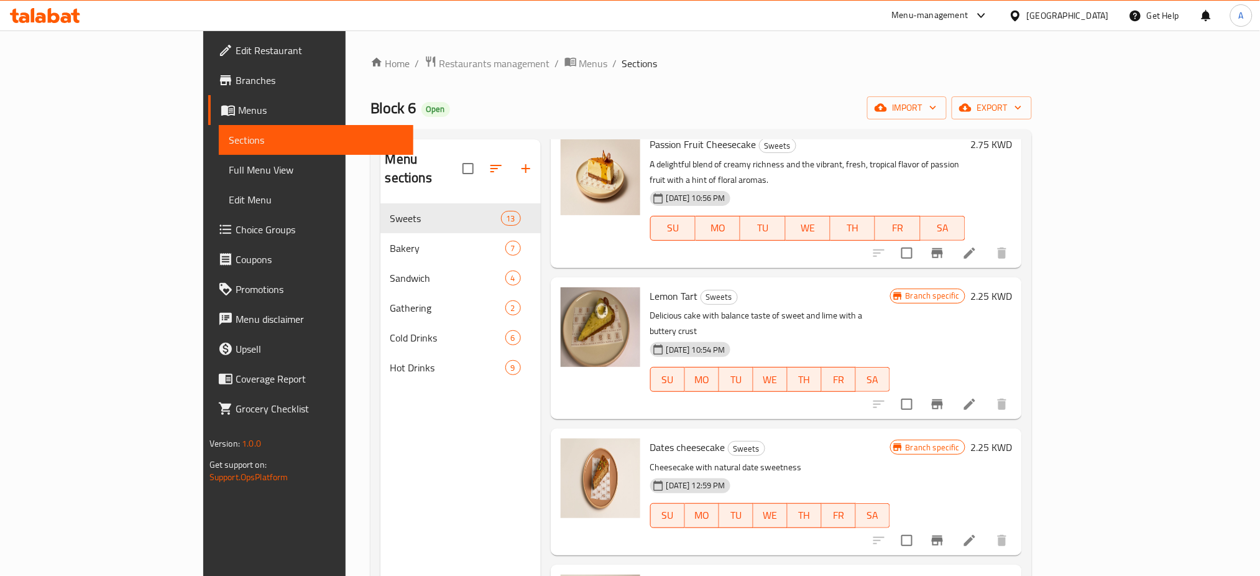
scroll to position [1220, 0]
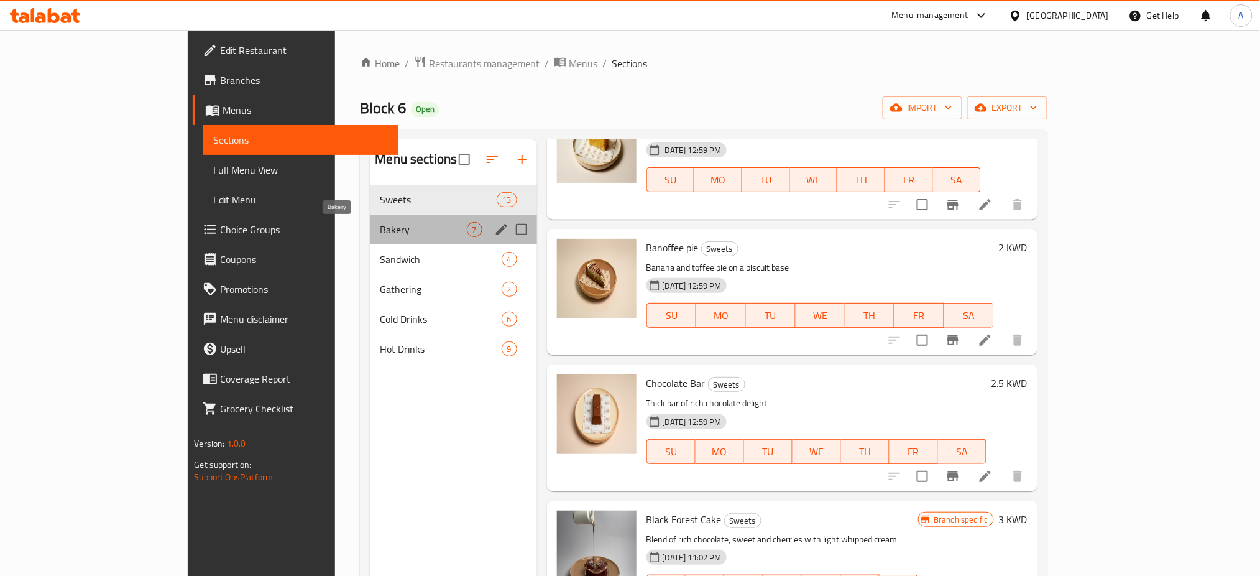
click at [380, 229] on span "Bakery" at bounding box center [423, 229] width 86 height 15
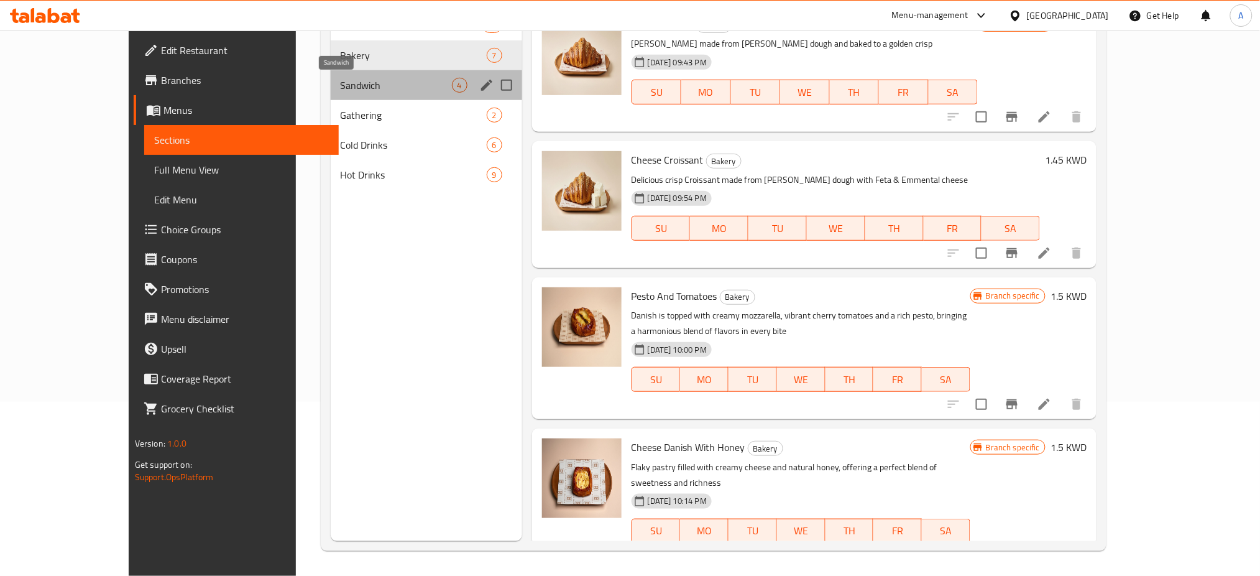
click at [370, 81] on span "Sandwich" at bounding box center [396, 85] width 111 height 15
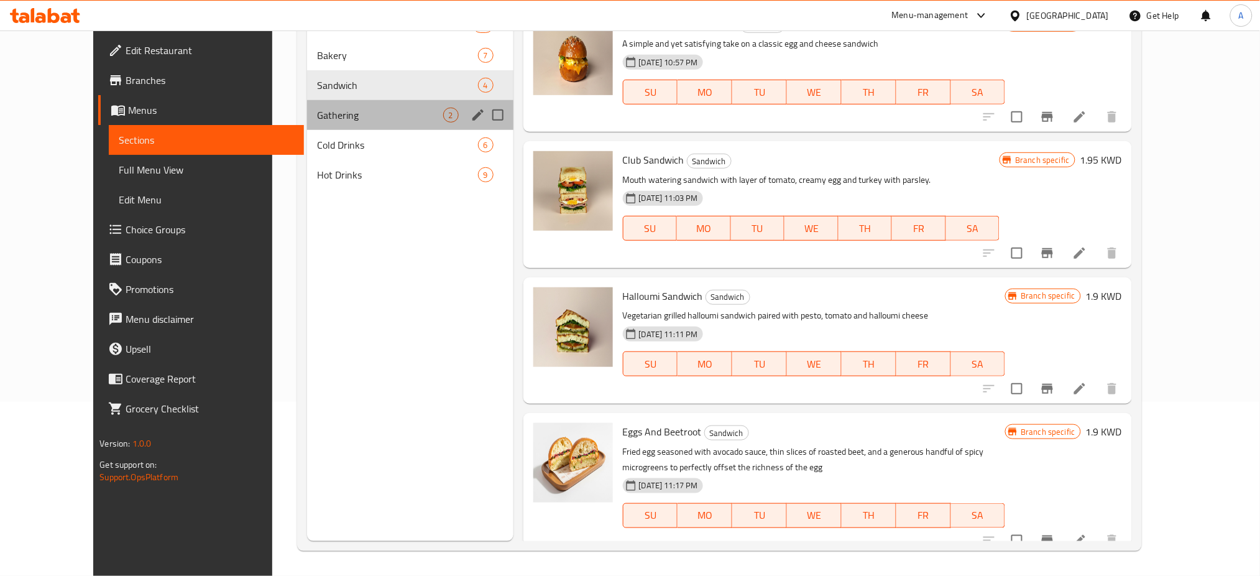
click at [329, 106] on div "Gathering 2" at bounding box center [410, 115] width 206 height 30
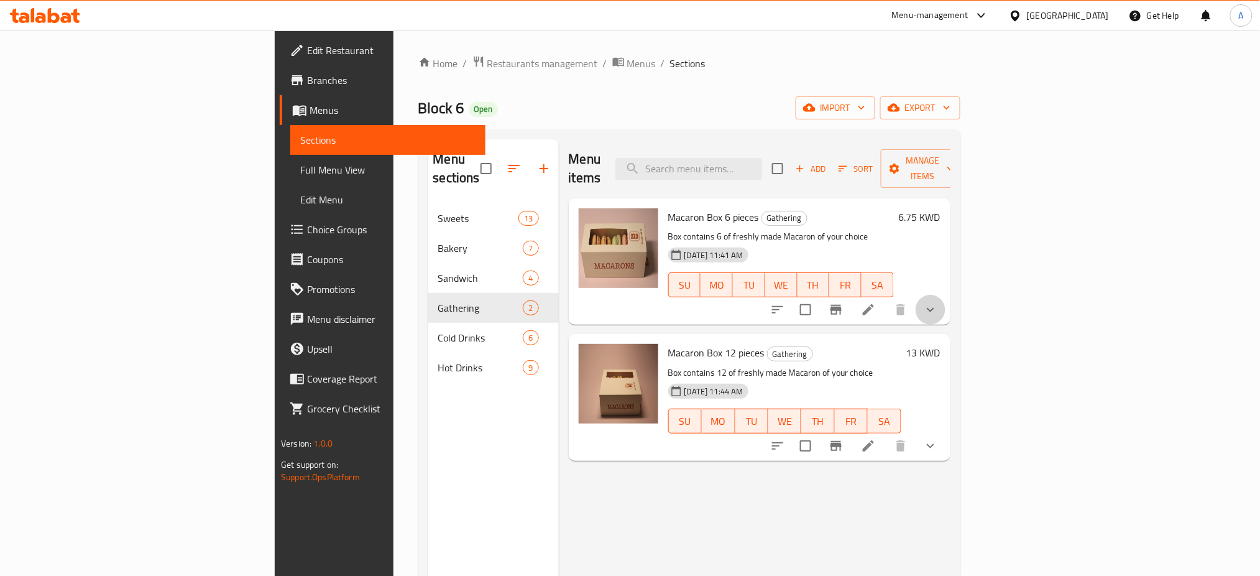
click at [946, 295] on button "show more" at bounding box center [931, 310] width 30 height 30
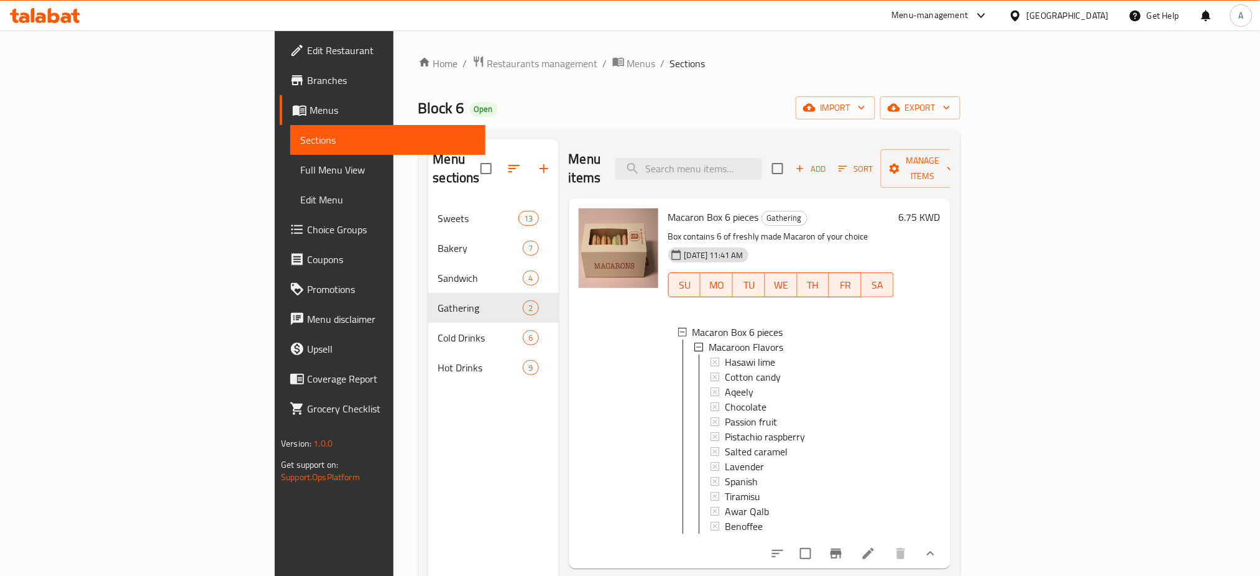
scroll to position [174, 0]
